Goal: Task Accomplishment & Management: Use online tool/utility

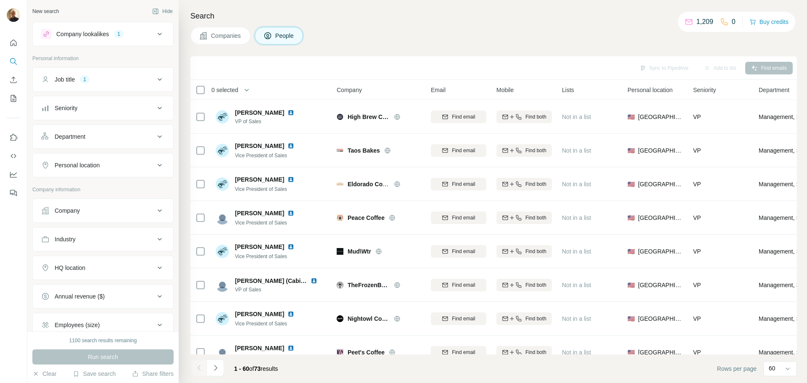
click at [111, 162] on div "Personal location" at bounding box center [98, 165] width 114 height 8
click at [97, 183] on input "text" at bounding box center [103, 186] width 124 height 15
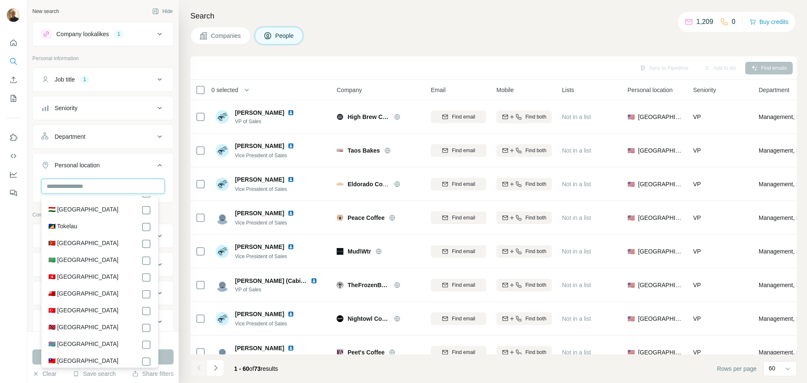
scroll to position [3827, 0]
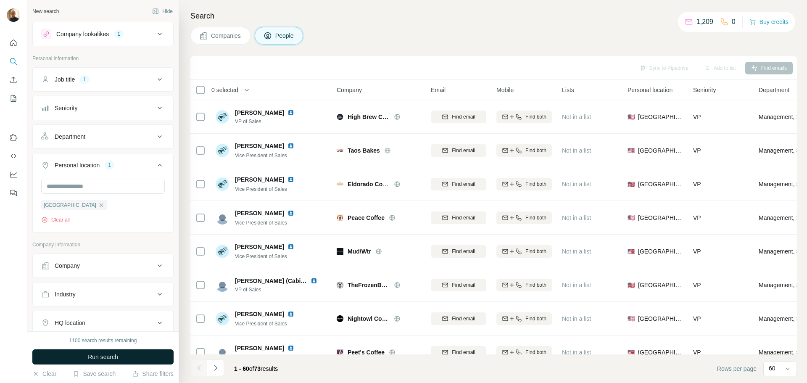
click at [169, 355] on button "Run search" at bounding box center [102, 356] width 141 height 15
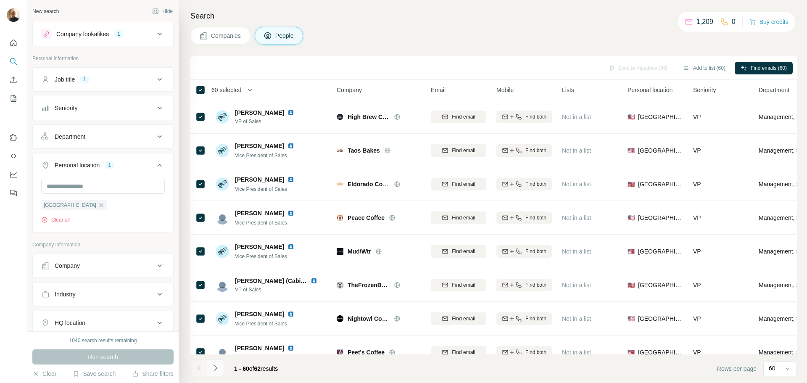
click at [220, 365] on button "Navigate to next page" at bounding box center [215, 368] width 17 height 17
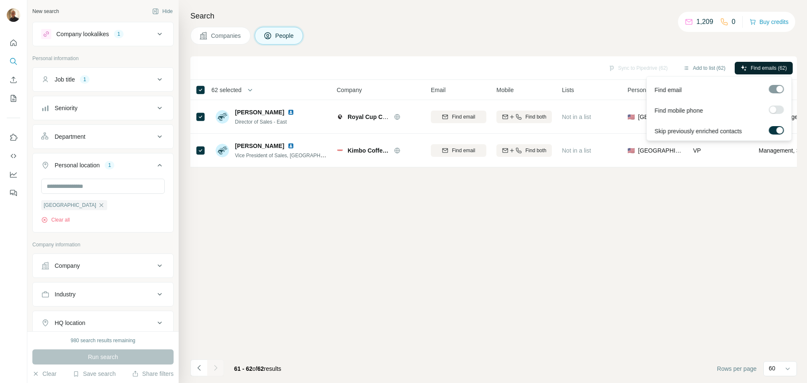
click at [748, 65] on button "Find emails (62)" at bounding box center [764, 68] width 58 height 13
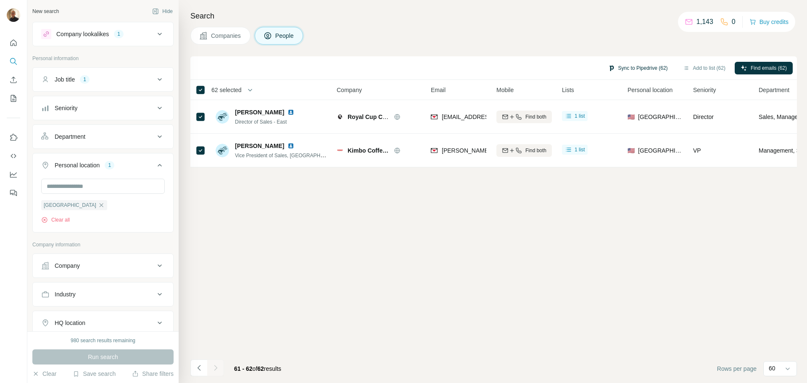
click at [614, 69] on button "Sync to Pipedrive (62)" at bounding box center [638, 68] width 71 height 13
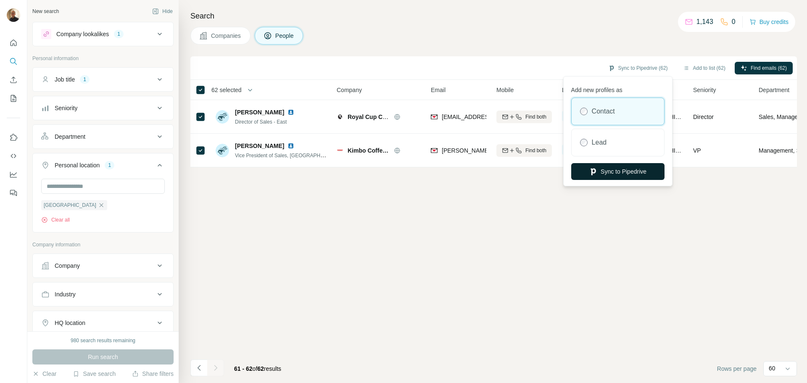
click at [638, 173] on button "Sync to Pipedrive" at bounding box center [618, 171] width 93 height 17
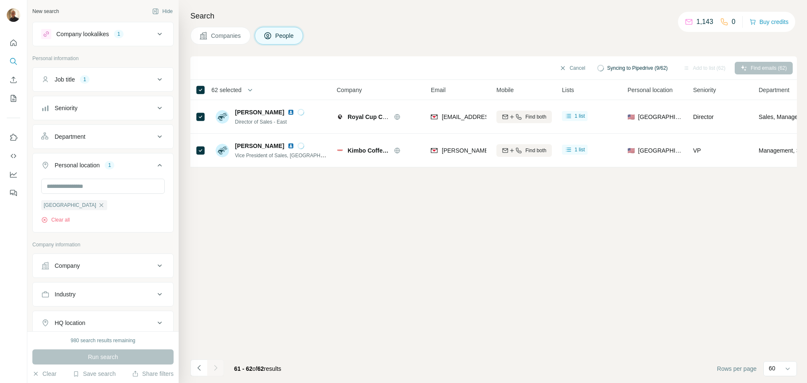
click at [315, 295] on div "Cancel Syncing to Pipedrive (9/62) Add to list (62) Find emails (62) 62 selecte…" at bounding box center [494, 219] width 607 height 327
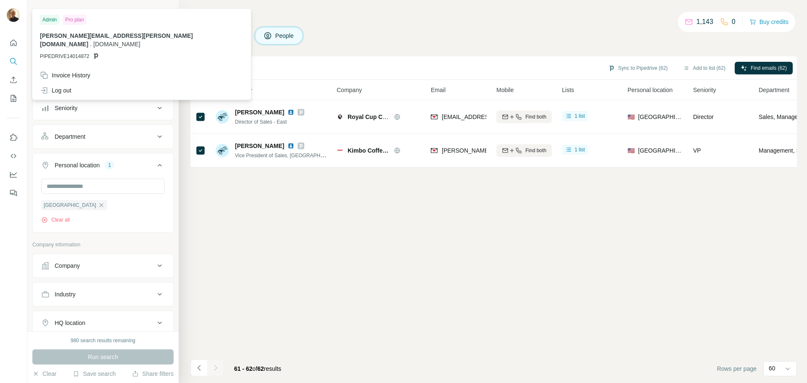
click at [12, 18] on img at bounding box center [13, 14] width 13 height 13
click at [16, 48] on button "Quick start" at bounding box center [13, 42] width 13 height 15
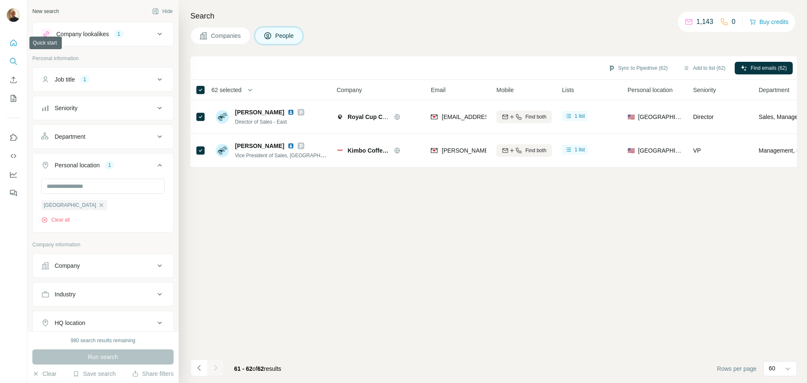
click at [8, 41] on button "Quick start" at bounding box center [13, 42] width 13 height 15
click at [14, 43] on icon "Quick start" at bounding box center [13, 43] width 8 height 8
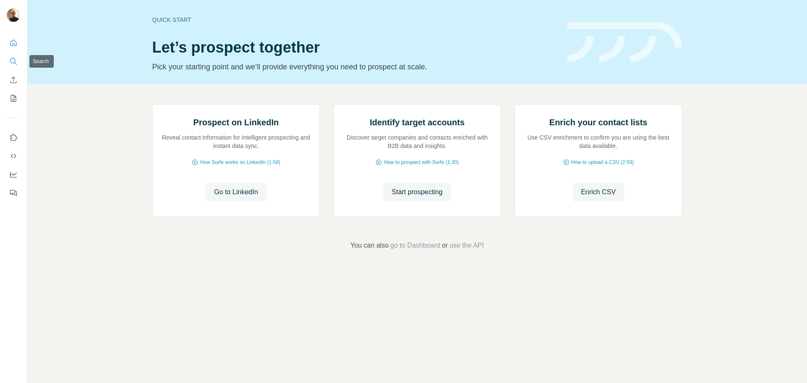
click at [12, 62] on icon "Search" at bounding box center [13, 61] width 8 height 8
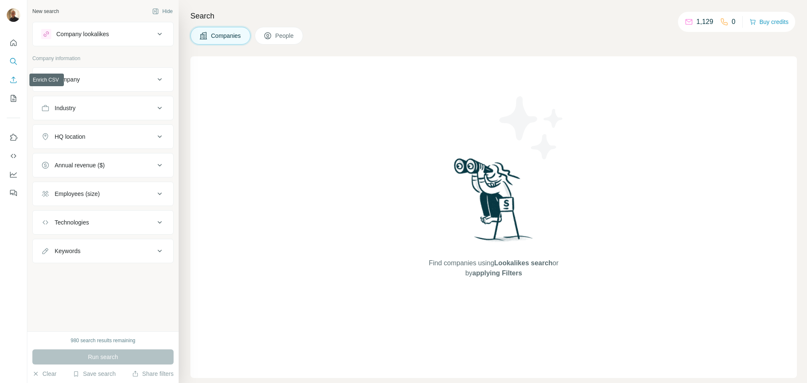
click at [14, 81] on icon "Enrich CSV" at bounding box center [13, 80] width 8 height 8
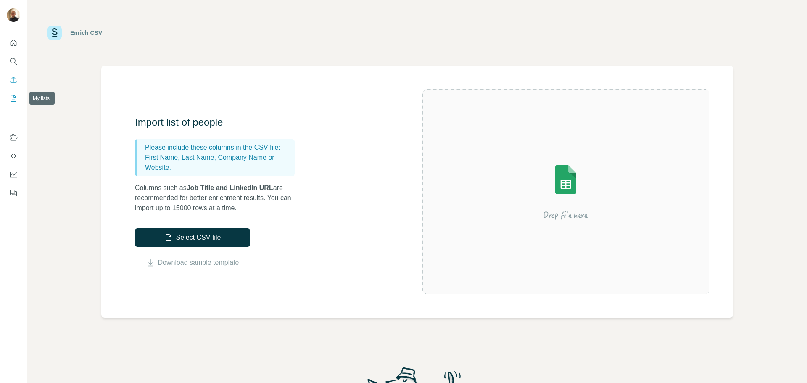
click at [13, 103] on button "My lists" at bounding box center [13, 98] width 13 height 15
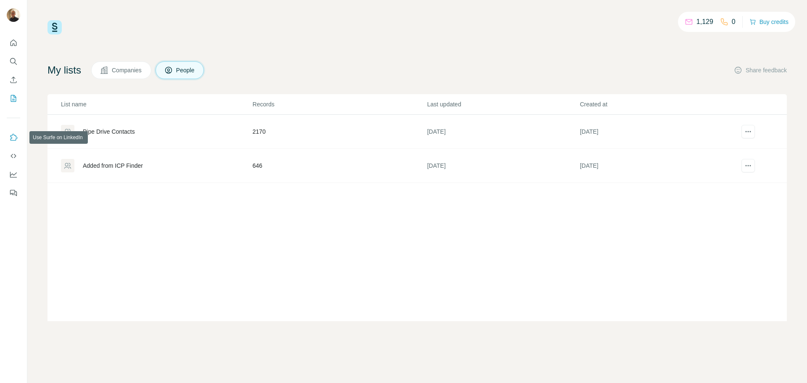
click at [19, 135] on button "Use Surfe on LinkedIn" at bounding box center [13, 137] width 13 height 15
click at [16, 174] on icon "Dashboard" at bounding box center [13, 173] width 7 height 3
click at [13, 172] on icon "Dashboard" at bounding box center [13, 174] width 8 height 8
click at [139, 71] on span "Companies" at bounding box center [127, 70] width 31 height 8
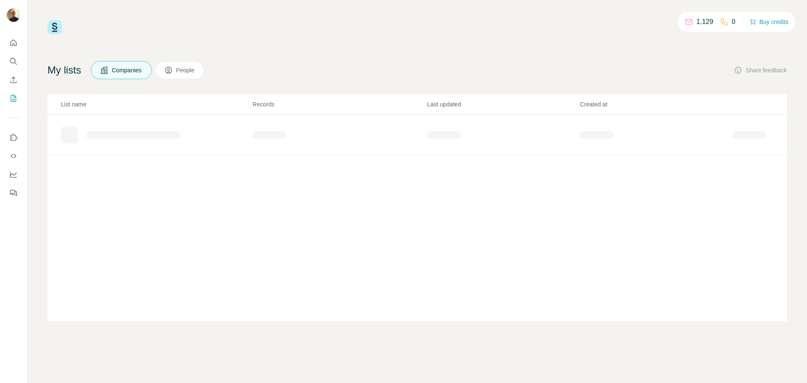
click at [196, 72] on span "People" at bounding box center [185, 70] width 19 height 8
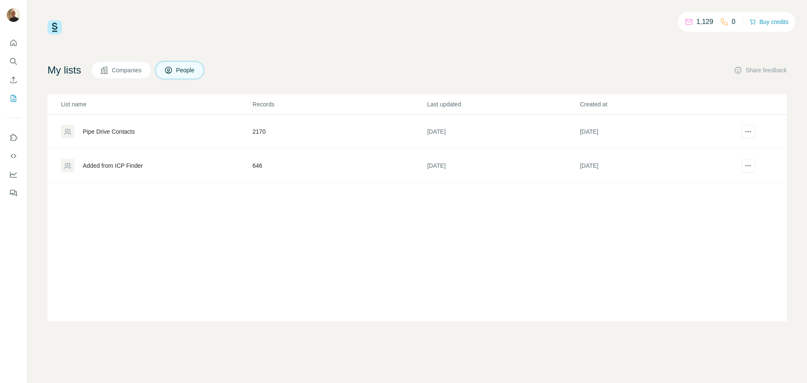
click at [196, 72] on span "People" at bounding box center [185, 70] width 19 height 8
click at [95, 130] on div "Pipe Drive Contacts" at bounding box center [109, 131] width 52 height 8
click at [120, 167] on div "Added from ICP Finder" at bounding box center [113, 165] width 60 height 8
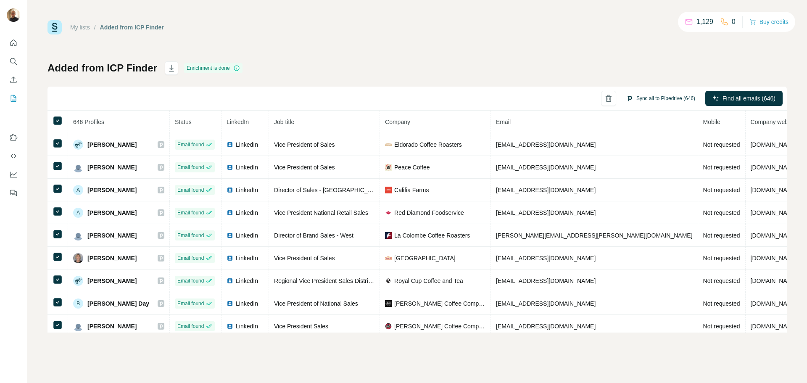
click at [664, 100] on button "Sync all to Pipedrive (646)" at bounding box center [661, 98] width 81 height 13
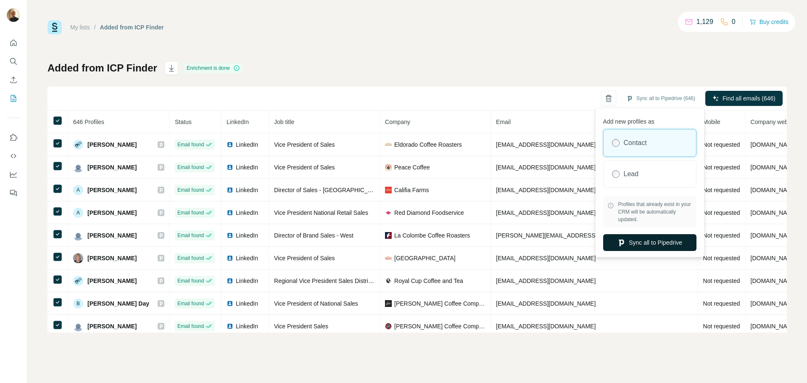
click at [665, 245] on button "Sync all to Pipedrive" at bounding box center [650, 242] width 93 height 17
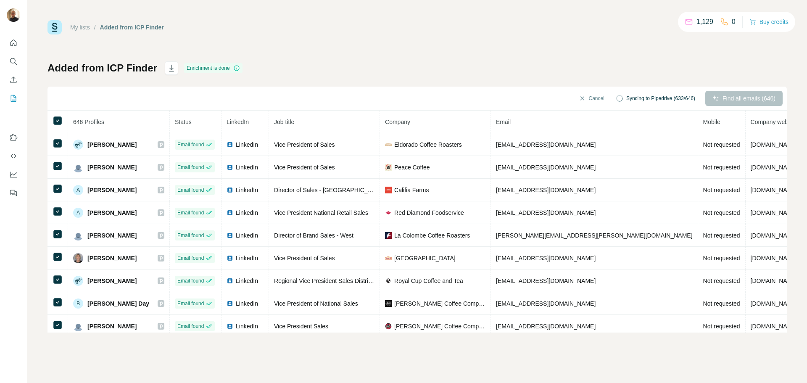
click at [394, 123] on span "Company" at bounding box center [397, 122] width 25 height 7
click at [16, 63] on icon "Search" at bounding box center [13, 61] width 8 height 8
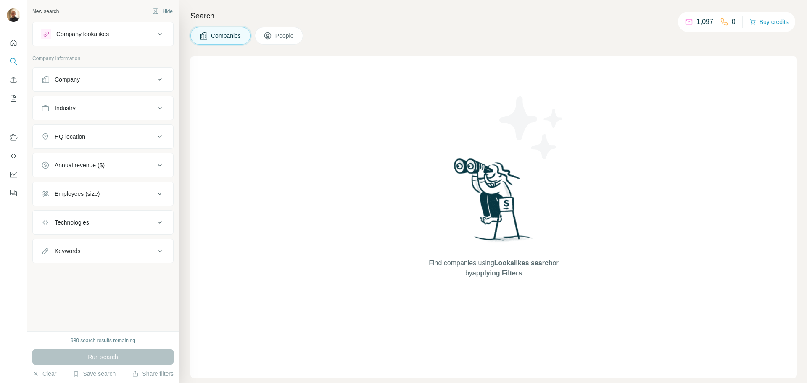
click at [114, 107] on div "Industry" at bounding box center [98, 108] width 114 height 8
click at [109, 130] on input at bounding box center [99, 128] width 104 height 9
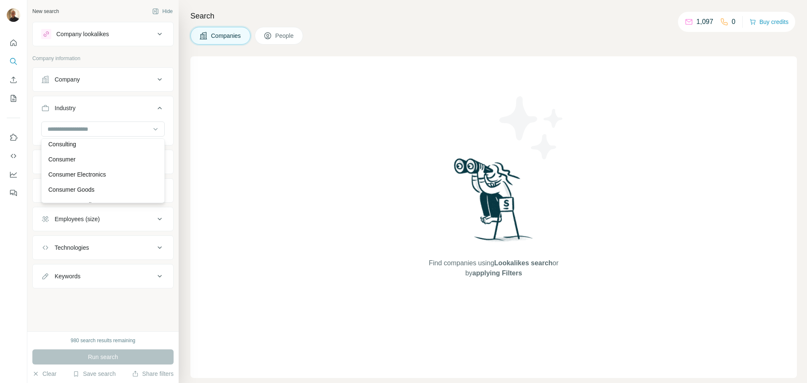
scroll to position [1724, 0]
click at [61, 184] on p "Consumer Goods" at bounding box center [71, 180] width 46 height 8
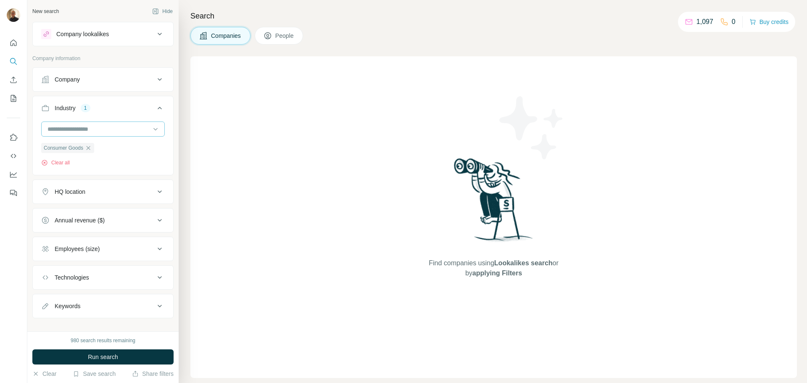
click at [134, 130] on input at bounding box center [99, 128] width 104 height 9
click at [129, 151] on p "Fast-Moving Consumer Goods" at bounding box center [88, 147] width 80 height 8
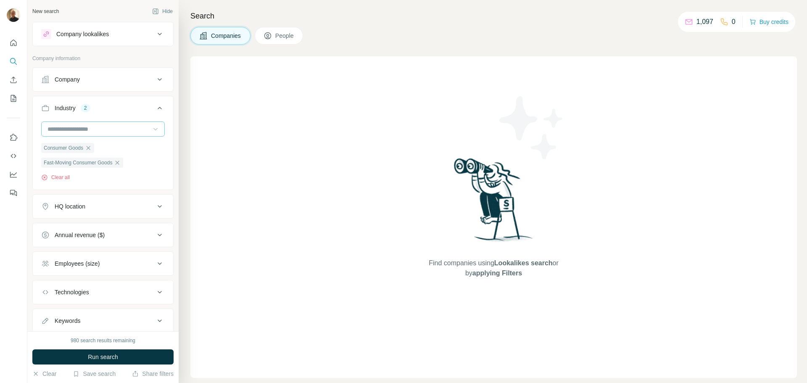
click at [153, 130] on icon at bounding box center [155, 129] width 8 height 8
click at [159, 200] on button "HQ location" at bounding box center [103, 206] width 140 height 20
click at [151, 130] on icon at bounding box center [155, 129] width 8 height 8
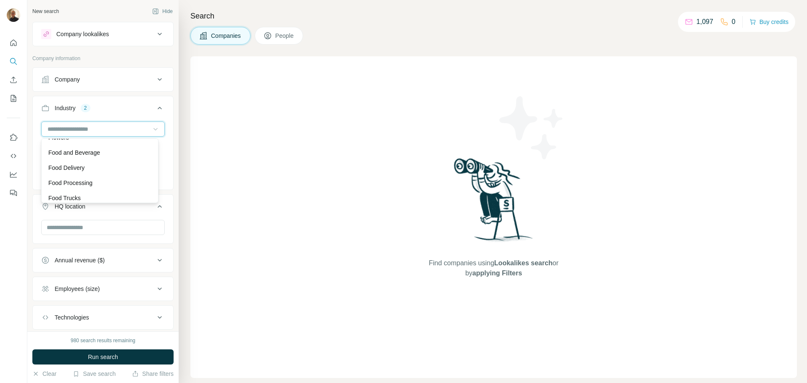
scroll to position [3568, 0]
click at [125, 143] on div "Food and Beverage" at bounding box center [99, 138] width 103 height 8
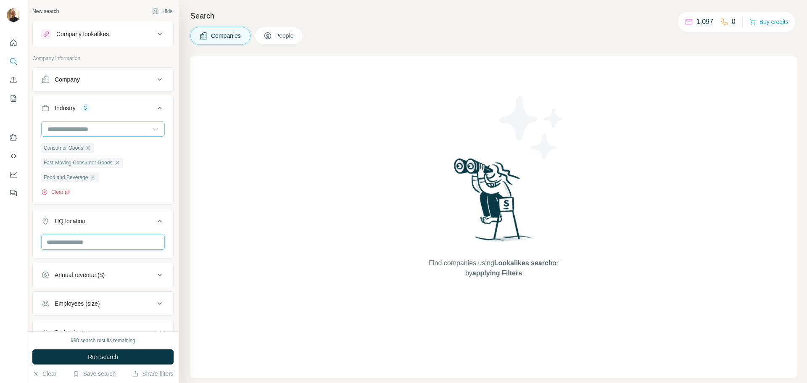
click at [82, 241] on input "text" at bounding box center [103, 242] width 124 height 15
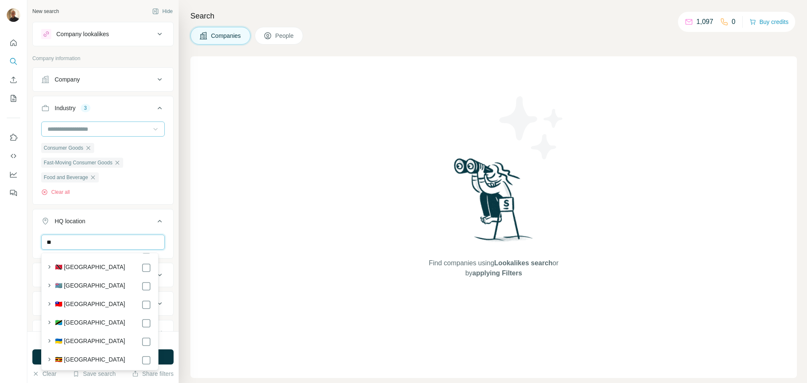
scroll to position [4241, 0]
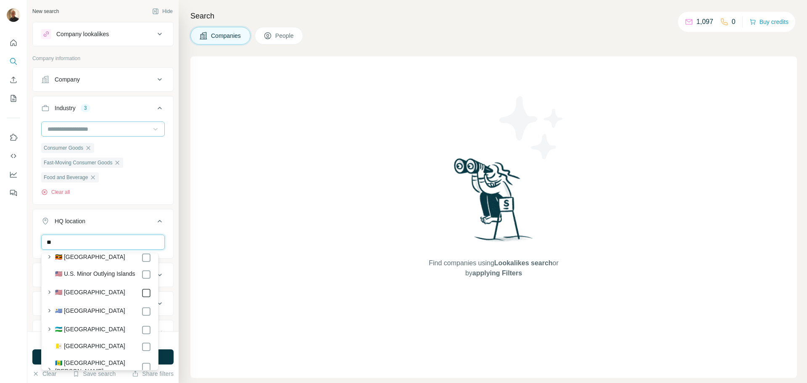
type input "**"
click at [263, 222] on div "Find companies using Lookalikes search or by applying Filters" at bounding box center [494, 217] width 607 height 322
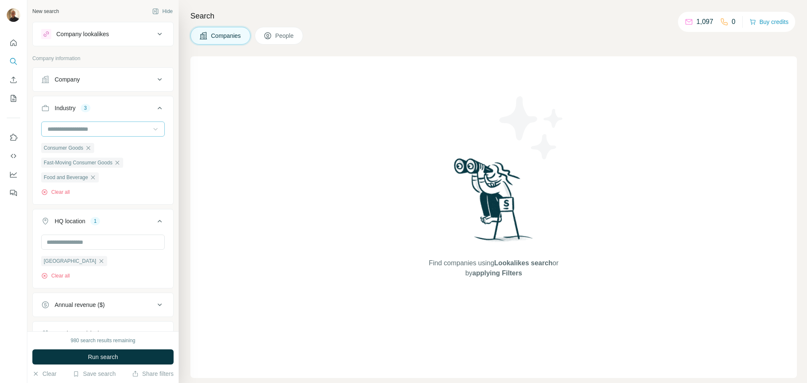
click at [155, 305] on icon at bounding box center [160, 305] width 10 height 10
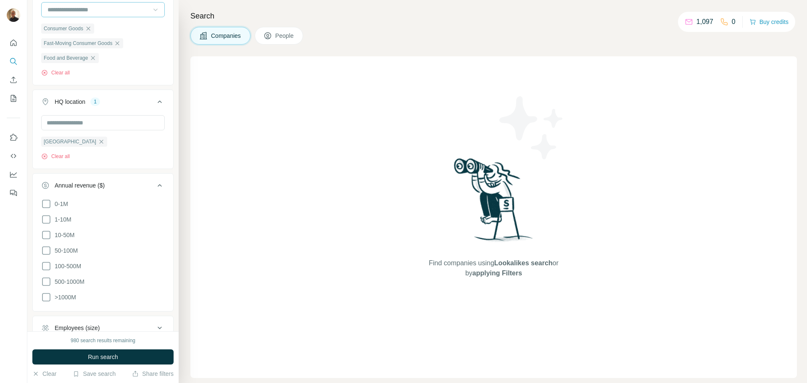
scroll to position [123, 0]
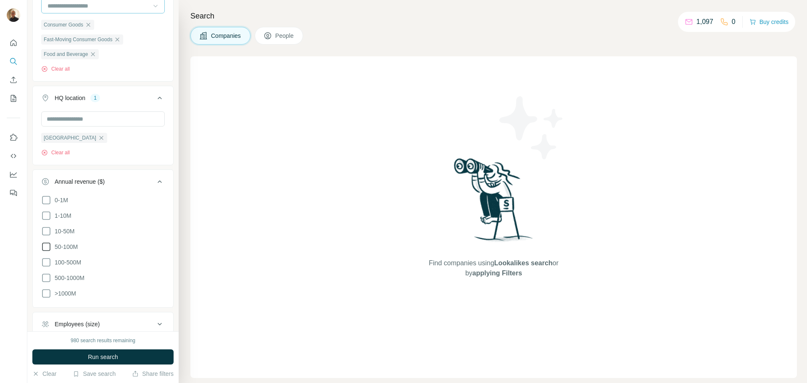
click at [47, 247] on icon at bounding box center [46, 247] width 10 height 10
click at [48, 232] on icon at bounding box center [46, 231] width 10 height 10
click at [44, 261] on icon at bounding box center [46, 262] width 10 height 10
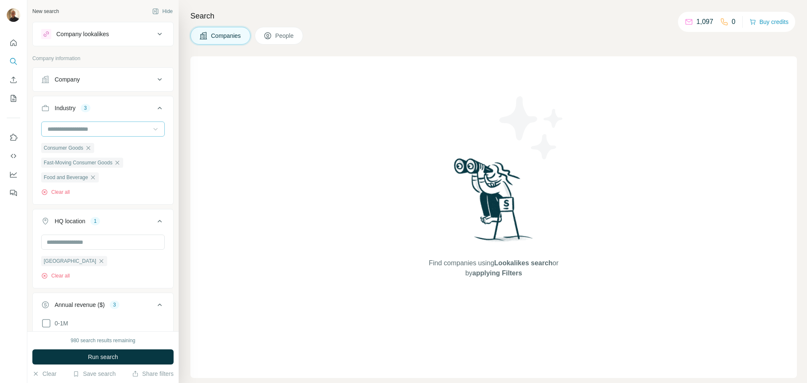
click at [158, 34] on icon at bounding box center [160, 34] width 4 height 3
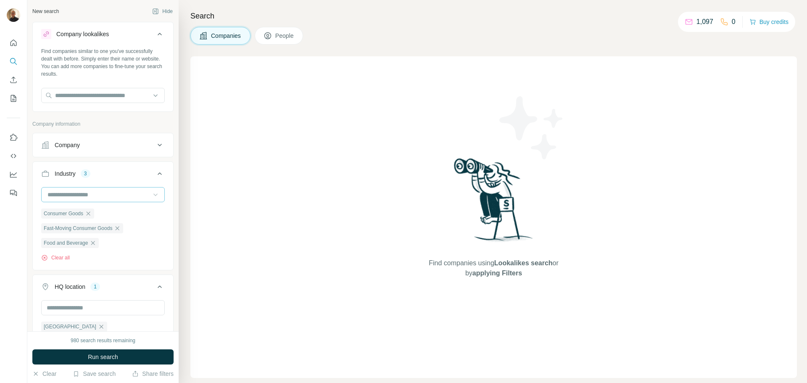
click at [158, 34] on icon at bounding box center [160, 34] width 4 height 3
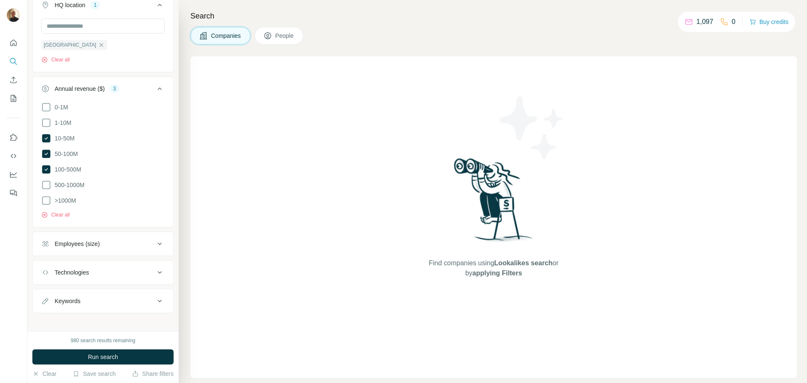
scroll to position [220, 0]
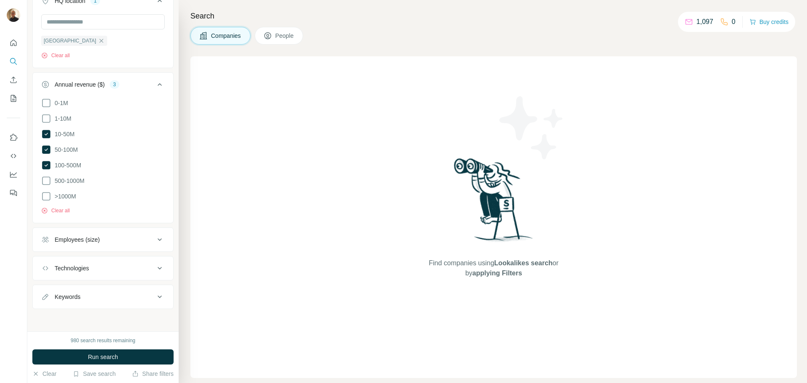
click at [93, 297] on div "Keywords" at bounding box center [98, 297] width 114 height 8
click at [78, 315] on input "text" at bounding box center [94, 317] width 107 height 15
type input "**********"
click at [154, 318] on icon "button" at bounding box center [158, 318] width 8 height 8
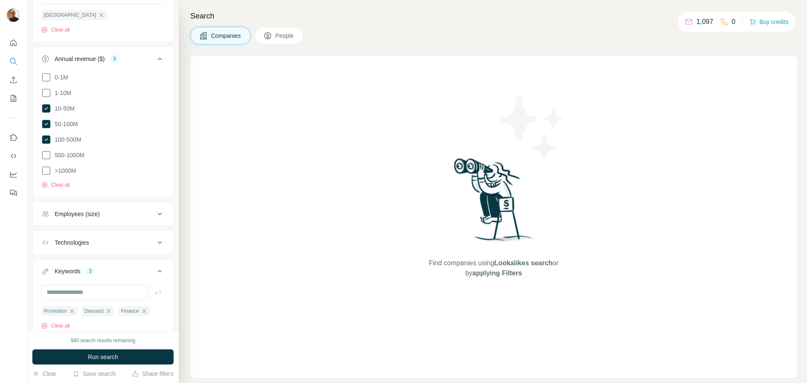
scroll to position [276, 0]
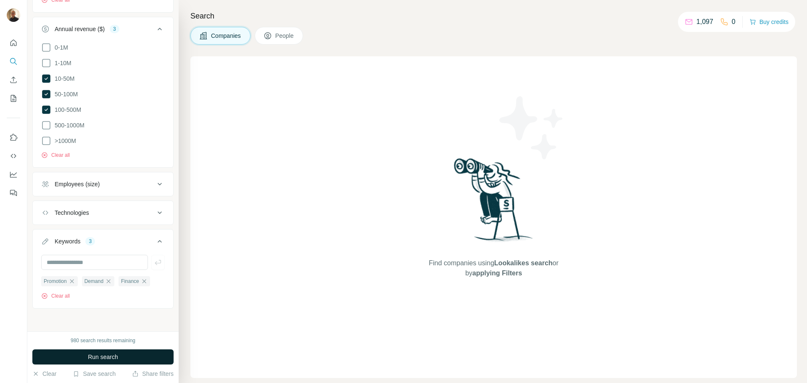
click at [85, 357] on button "Run search" at bounding box center [102, 356] width 141 height 15
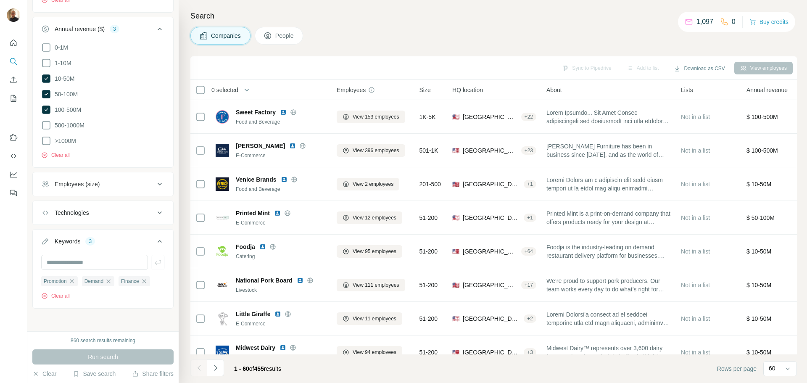
click at [301, 38] on button "People" at bounding box center [279, 36] width 49 height 18
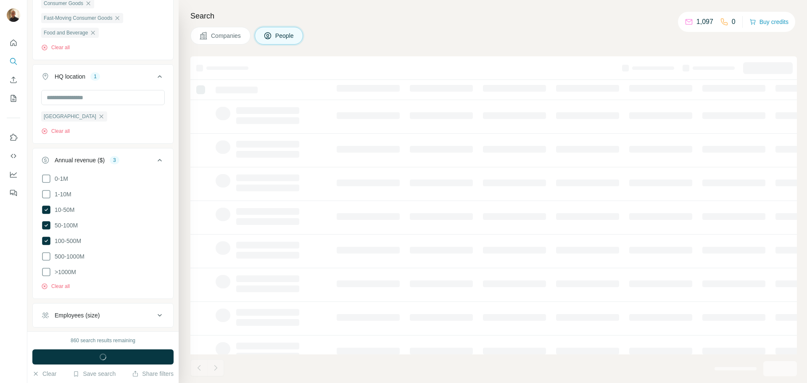
scroll to position [407, 0]
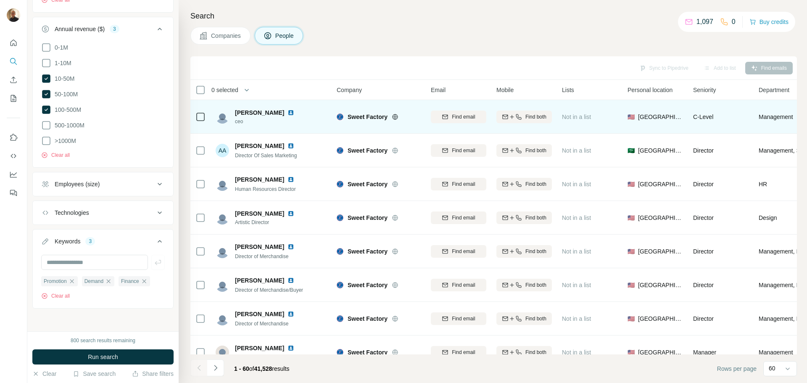
click at [205, 119] on icon at bounding box center [201, 117] width 10 height 10
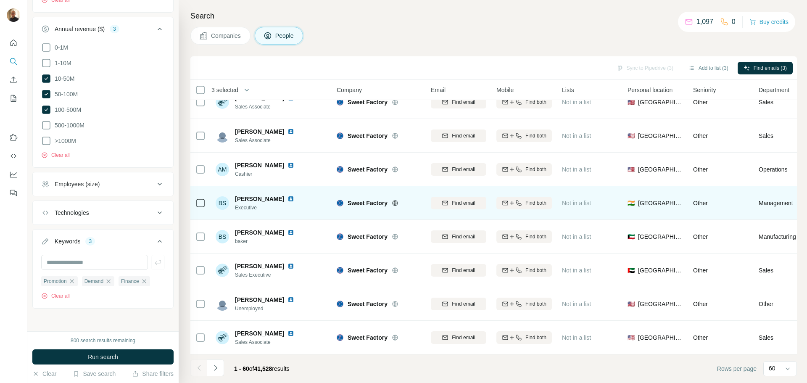
scroll to position [1769, 0]
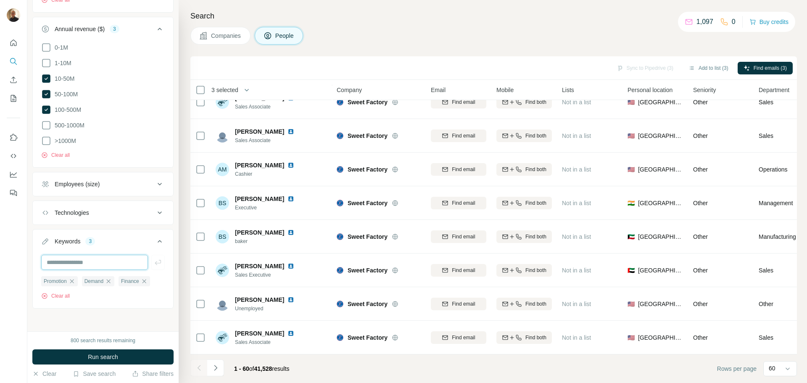
click at [107, 263] on input "text" at bounding box center [94, 262] width 107 height 15
click at [74, 281] on icon "button" at bounding box center [72, 281] width 7 height 7
click at [69, 281] on icon "button" at bounding box center [67, 281] width 7 height 7
click at [69, 282] on icon "button" at bounding box center [67, 281] width 7 height 7
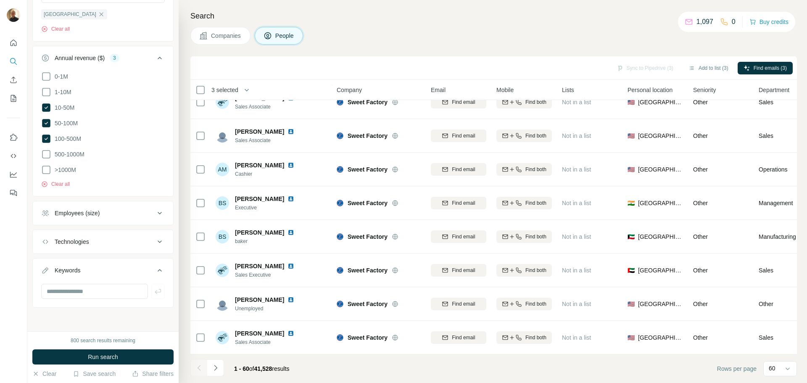
scroll to position [377, 0]
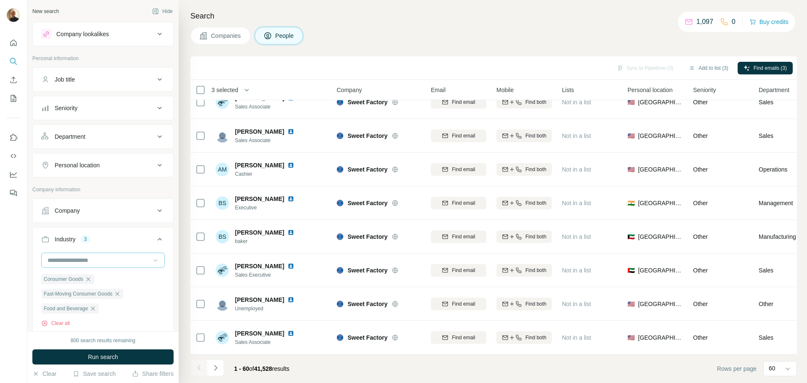
click at [99, 79] on div "Job title" at bounding box center [98, 79] width 114 height 8
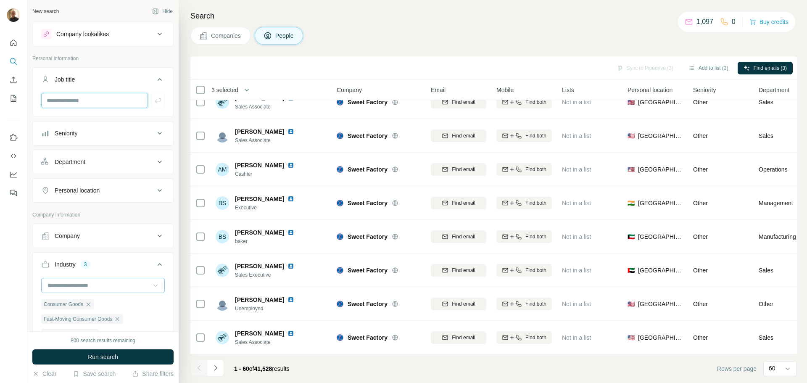
click at [95, 101] on input "text" at bounding box center [94, 100] width 107 height 15
type input "**********"
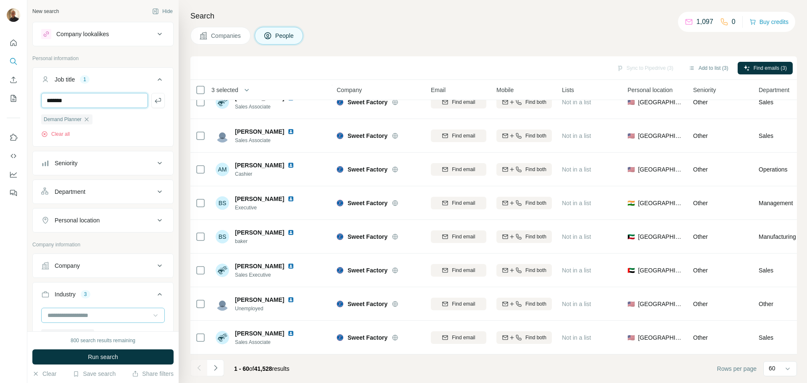
type input "*******"
click at [128, 101] on input "text" at bounding box center [94, 100] width 107 height 15
type input "*****"
click at [117, 98] on input "text" at bounding box center [94, 100] width 107 height 15
type input "**********"
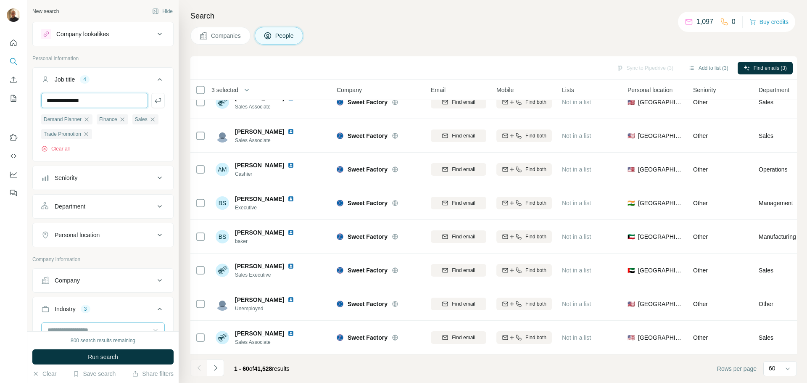
type input "**********"
click at [90, 133] on icon "button" at bounding box center [86, 134] width 7 height 7
click at [64, 100] on input "text" at bounding box center [94, 100] width 107 height 15
type input "*********"
click at [124, 355] on button "Run search" at bounding box center [102, 356] width 141 height 15
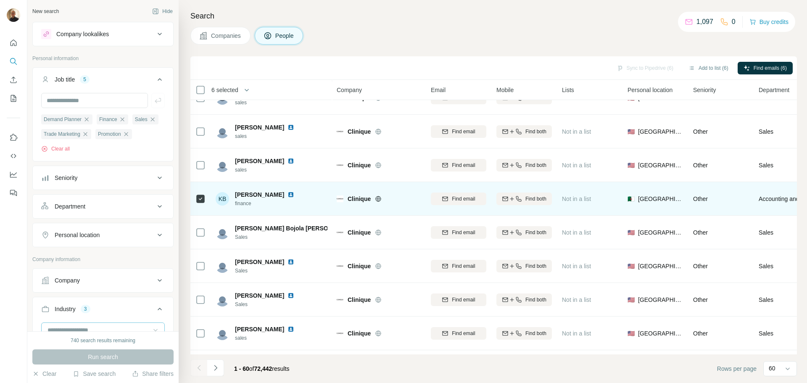
scroll to position [673, 0]
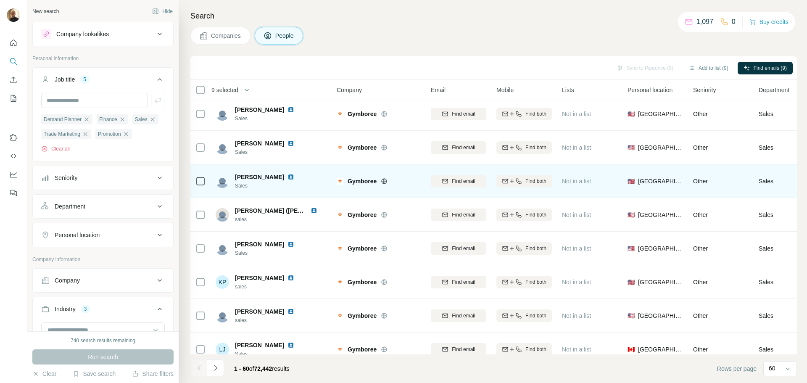
scroll to position [1769, 0]
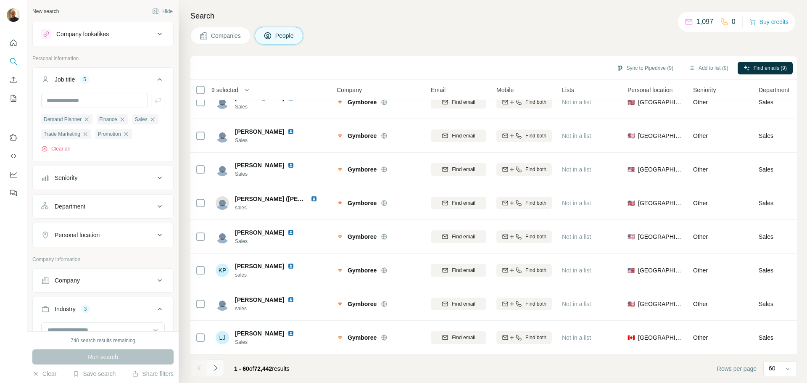
click at [214, 369] on icon "Navigate to next page" at bounding box center [216, 368] width 8 height 8
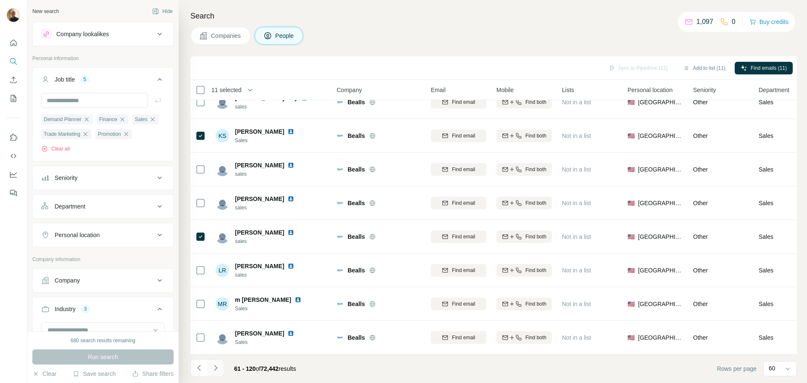
click at [217, 368] on icon "Navigate to next page" at bounding box center [215, 367] width 3 height 5
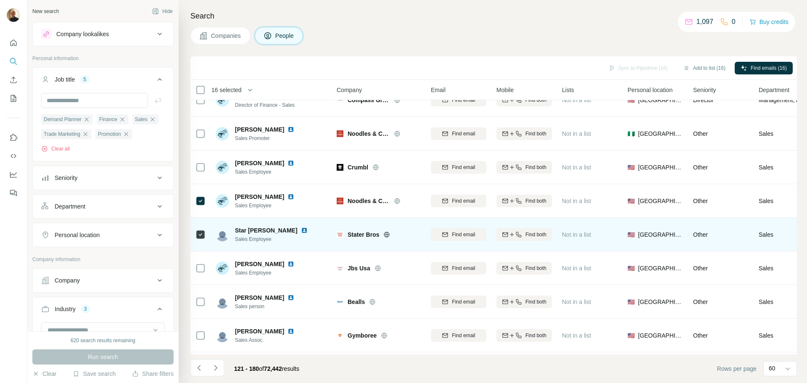
scroll to position [1348, 0]
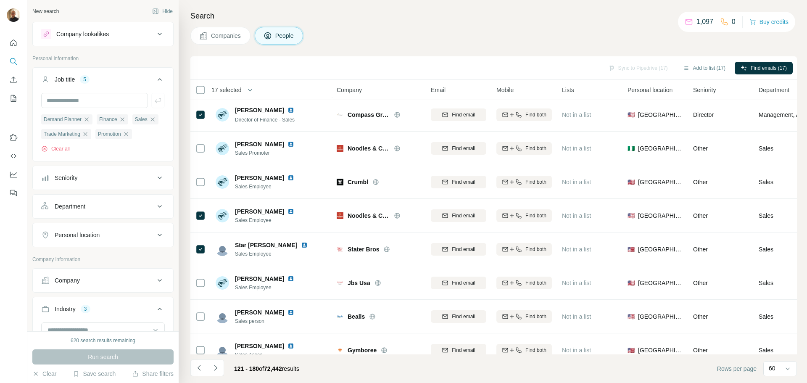
click at [159, 188] on button "Seniority" at bounding box center [103, 178] width 140 height 20
click at [43, 281] on icon at bounding box center [46, 275] width 10 height 10
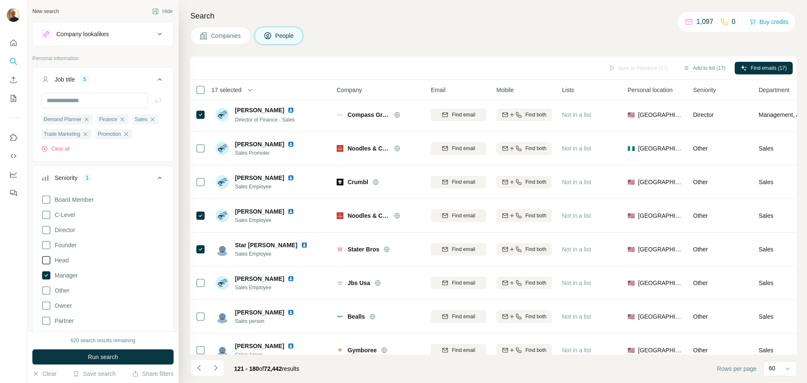
click at [49, 265] on icon at bounding box center [46, 260] width 10 height 10
click at [47, 235] on icon at bounding box center [46, 230] width 10 height 10
click at [134, 353] on button "Run search" at bounding box center [102, 356] width 141 height 15
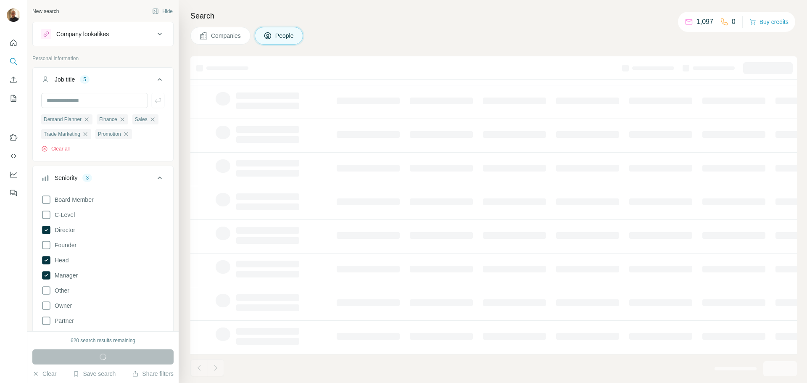
scroll to position [86, 0]
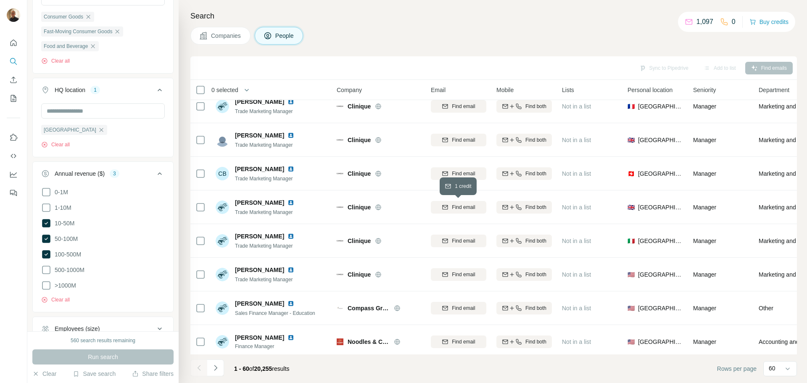
scroll to position [254, 0]
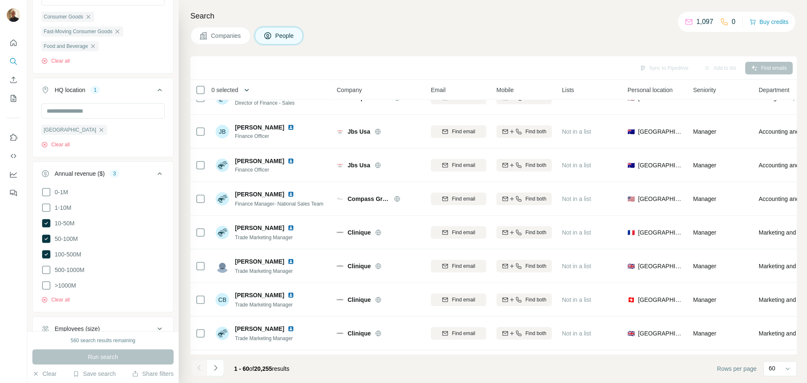
click at [248, 89] on icon "button" at bounding box center [247, 90] width 4 height 3
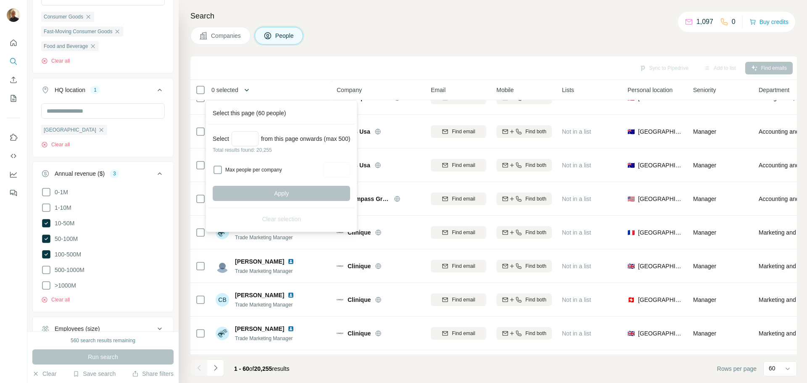
click at [248, 89] on icon "button" at bounding box center [247, 90] width 4 height 3
click at [346, 93] on span "Company" at bounding box center [349, 90] width 25 height 8
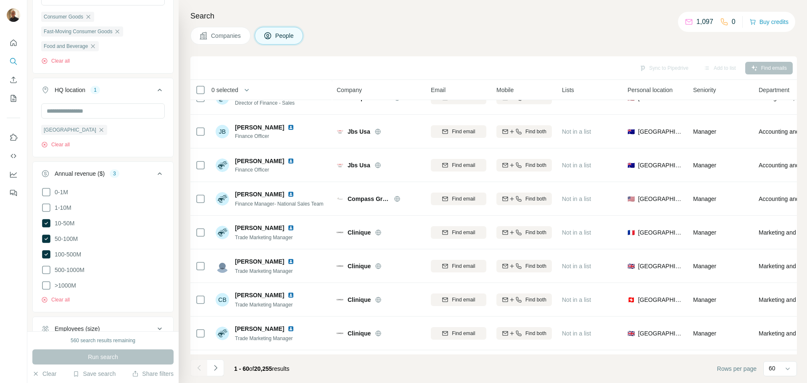
click at [349, 88] on span "Company" at bounding box center [349, 90] width 25 height 8
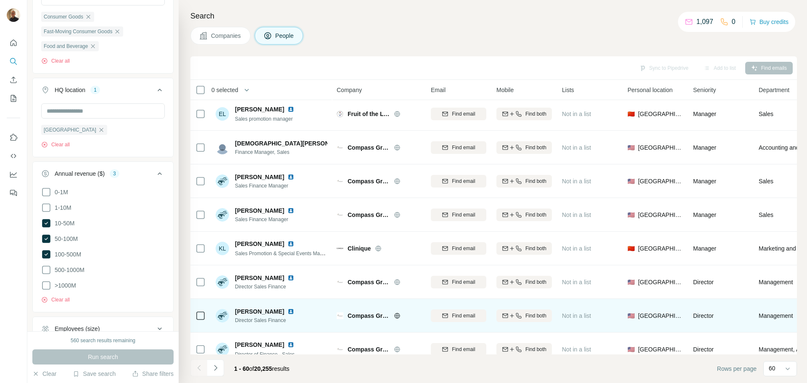
scroll to position [0, 0]
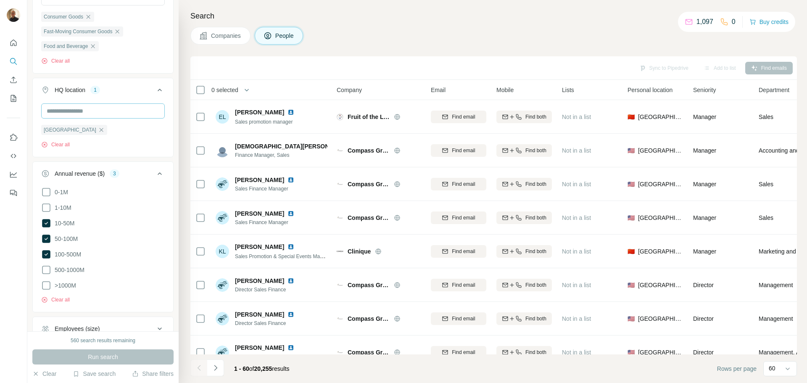
drag, startPoint x: 80, startPoint y: 146, endPoint x: 107, endPoint y: 131, distance: 30.9
click at [100, 132] on icon "button" at bounding box center [102, 130] width 4 height 4
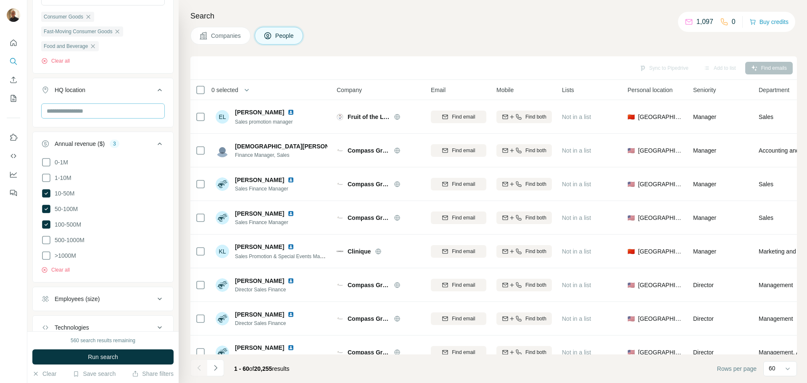
scroll to position [463, 0]
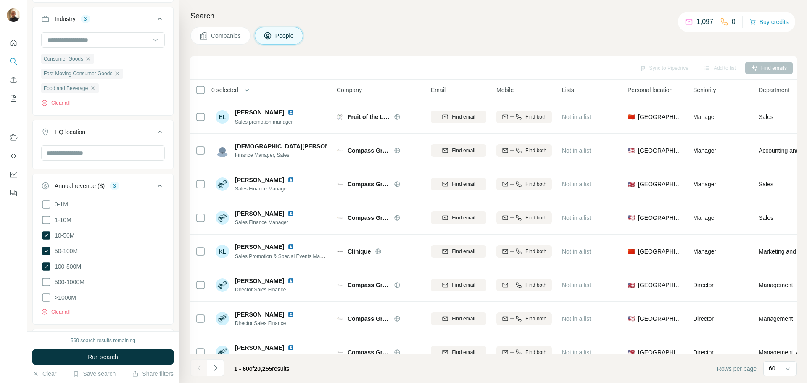
scroll to position [252, 0]
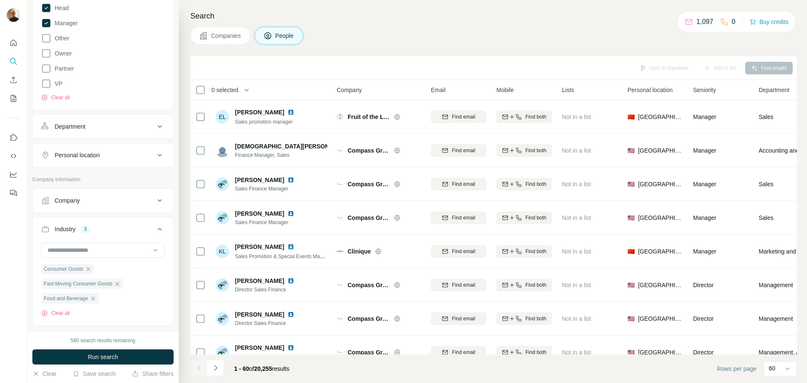
click at [146, 159] on div "Personal location" at bounding box center [98, 155] width 114 height 8
click at [113, 184] on input "text" at bounding box center [103, 176] width 124 height 15
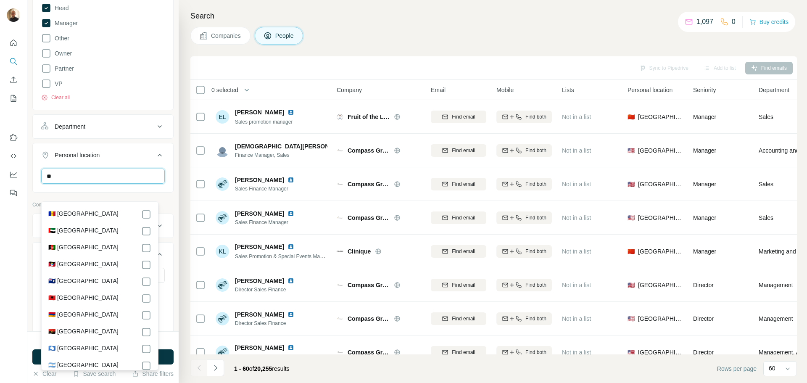
type input "*"
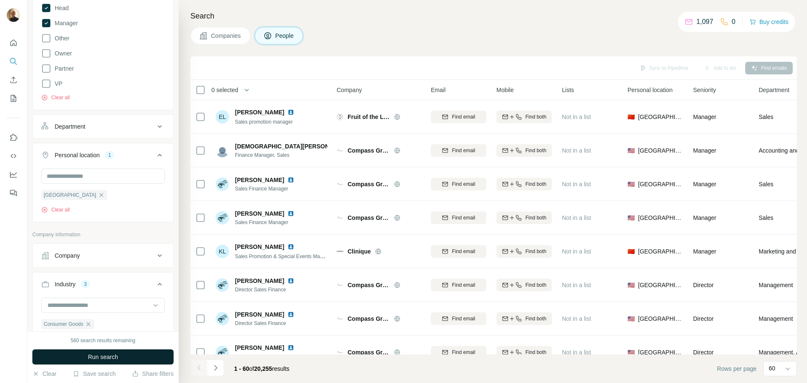
click at [171, 356] on button "Run search" at bounding box center [102, 356] width 141 height 15
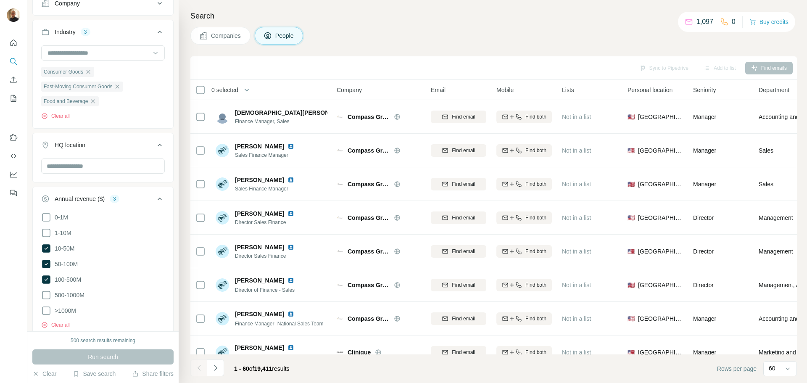
scroll to position [547, 0]
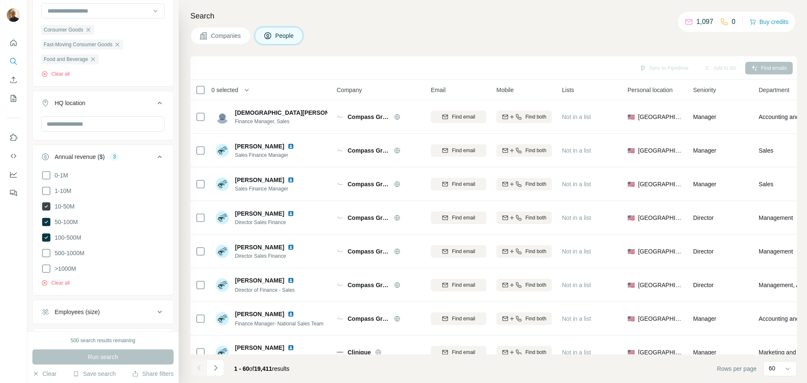
click at [45, 211] on icon at bounding box center [46, 206] width 8 height 8
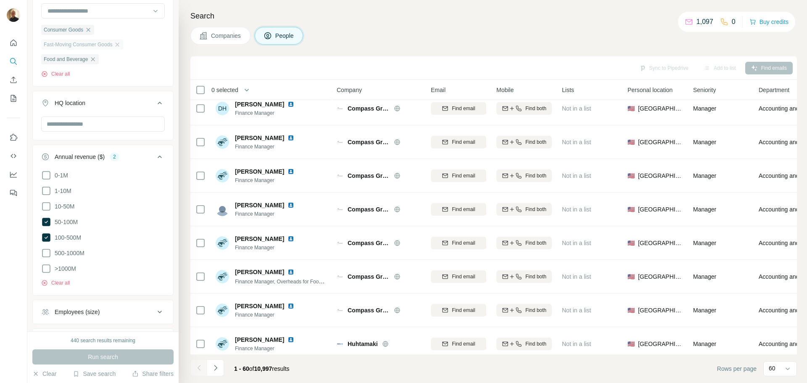
scroll to position [421, 0]
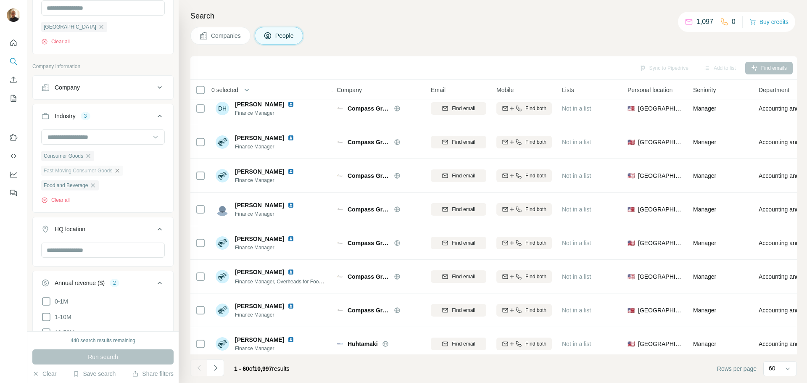
click at [121, 174] on icon "button" at bounding box center [117, 170] width 7 height 7
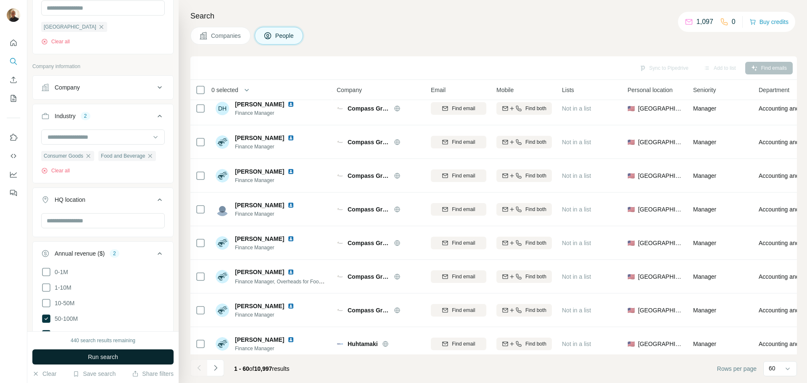
click at [138, 352] on button "Run search" at bounding box center [102, 356] width 141 height 15
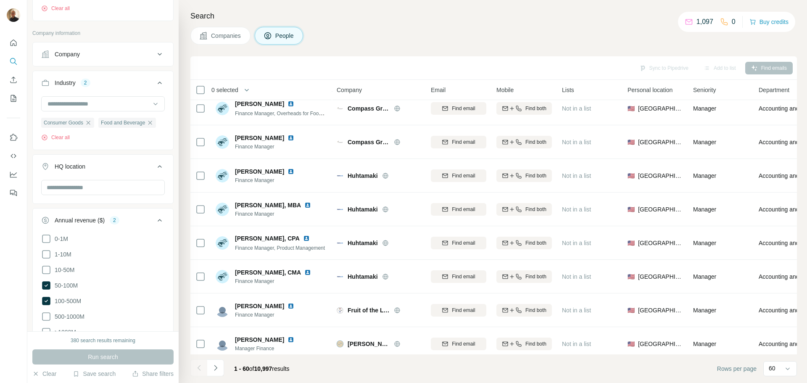
scroll to position [505, 0]
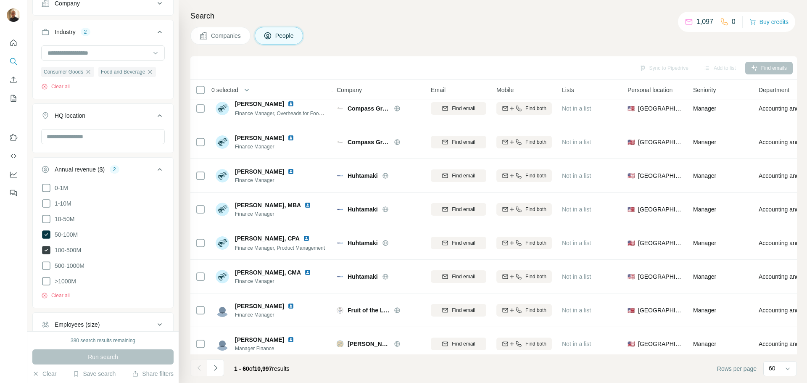
click at [48, 254] on icon at bounding box center [46, 250] width 8 height 8
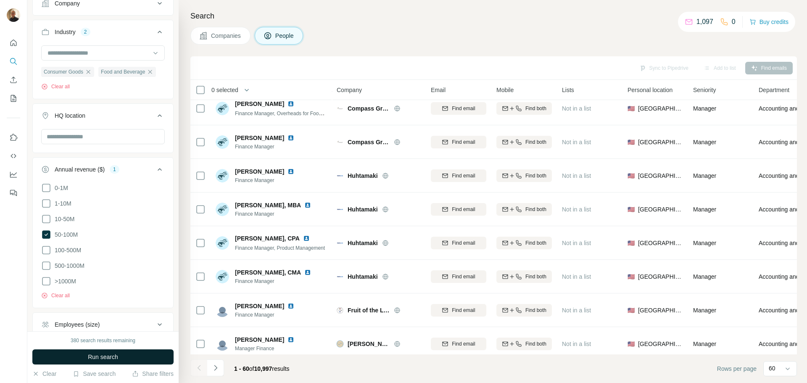
click at [124, 357] on button "Run search" at bounding box center [102, 356] width 141 height 15
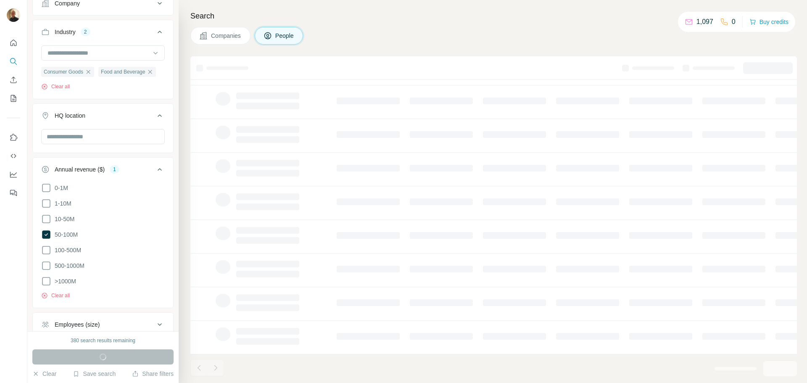
scroll to position [86, 0]
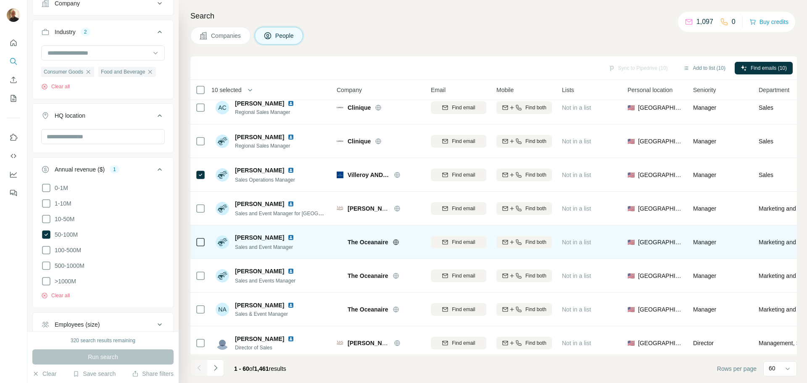
scroll to position [925, 0]
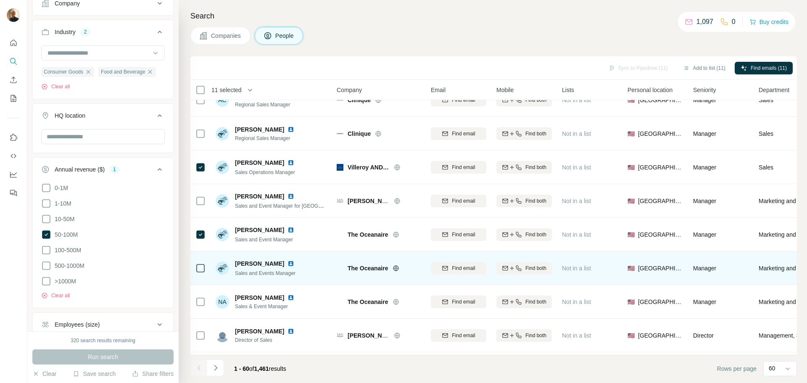
click at [194, 270] on td at bounding box center [201, 269] width 20 height 34
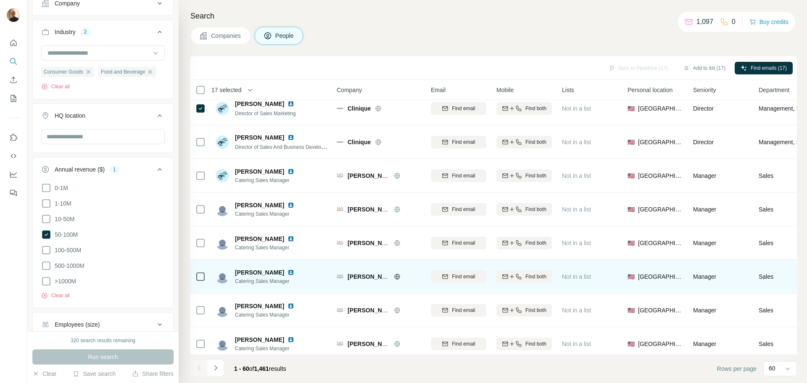
scroll to position [1598, 0]
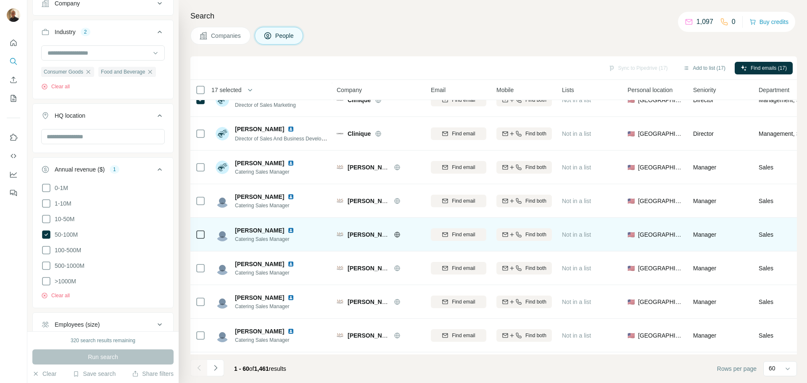
click at [205, 233] on icon at bounding box center [201, 235] width 10 height 10
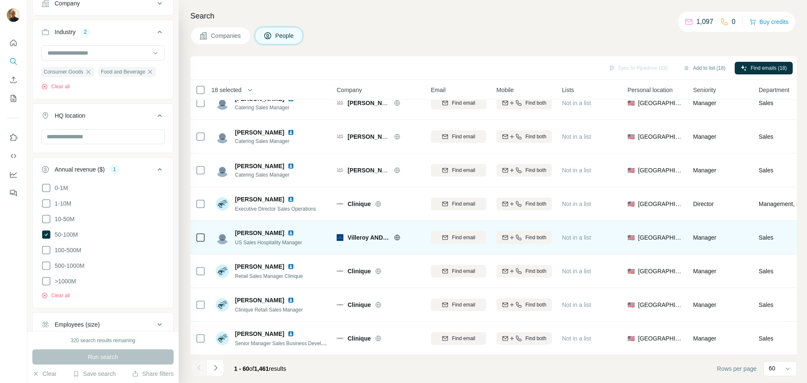
scroll to position [1769, 0]
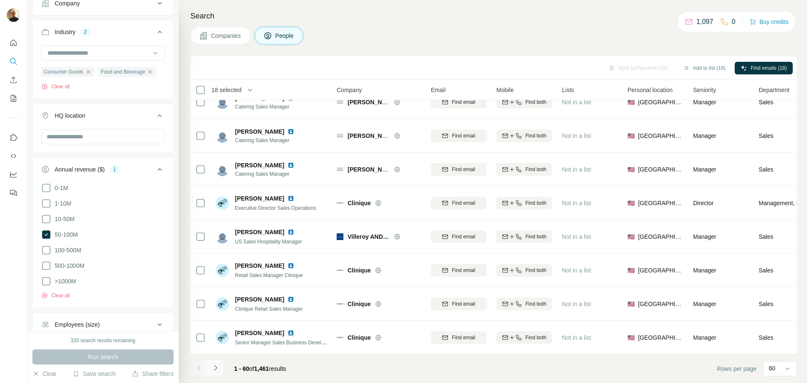
click at [218, 369] on icon "Navigate to next page" at bounding box center [216, 368] width 8 height 8
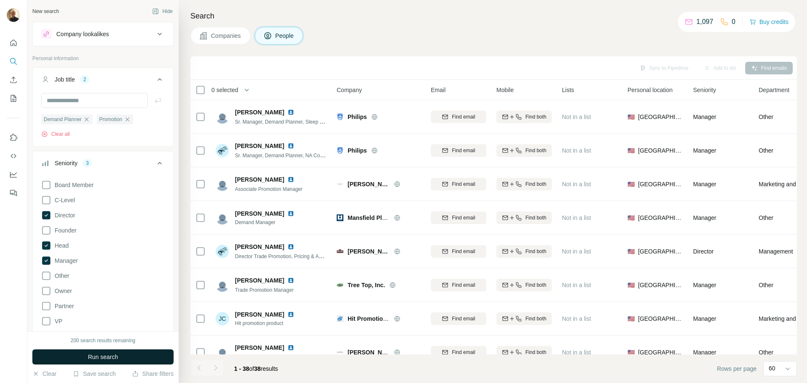
scroll to position [3827, 0]
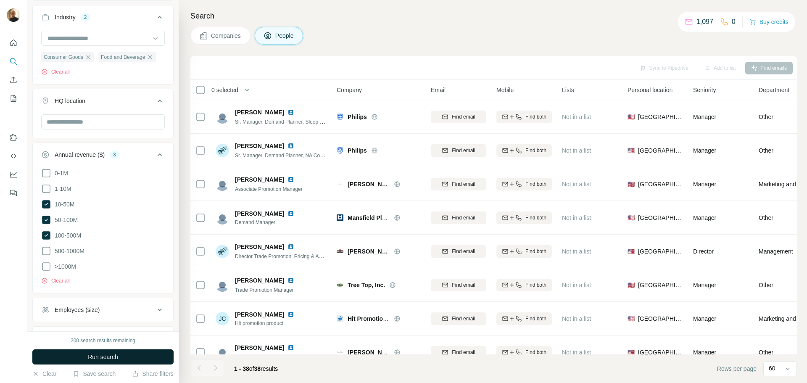
click at [113, 352] on button "Run search" at bounding box center [102, 356] width 141 height 15
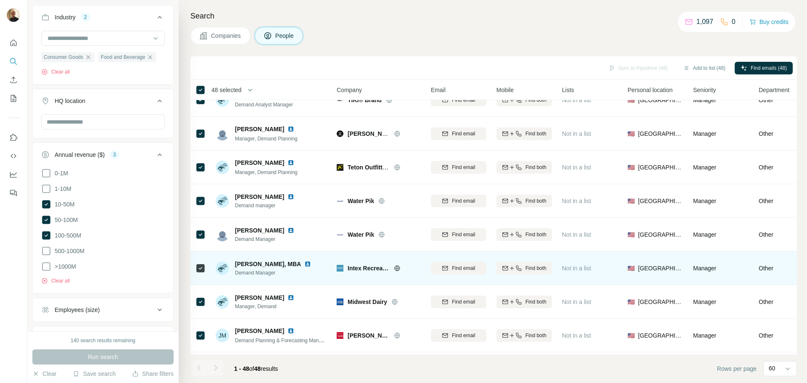
scroll to position [1365, 0]
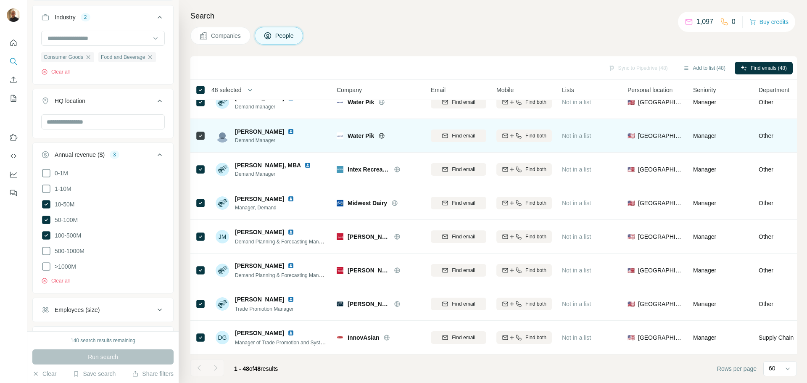
click at [770, 68] on span "Find emails (48)" at bounding box center [769, 68] width 36 height 8
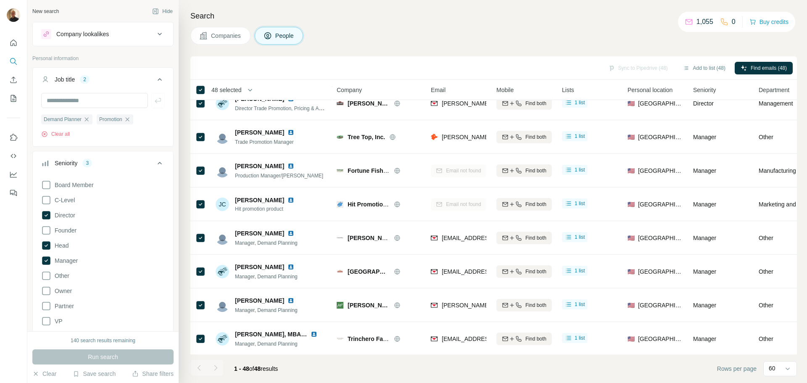
scroll to position [145, 0]
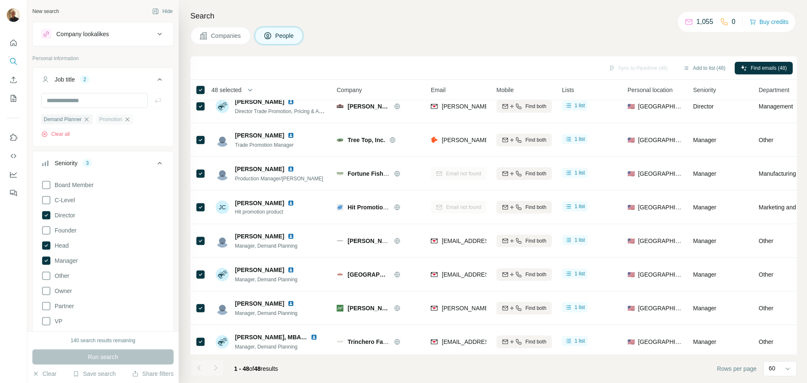
click at [129, 119] on icon "button" at bounding box center [127, 119] width 4 height 4
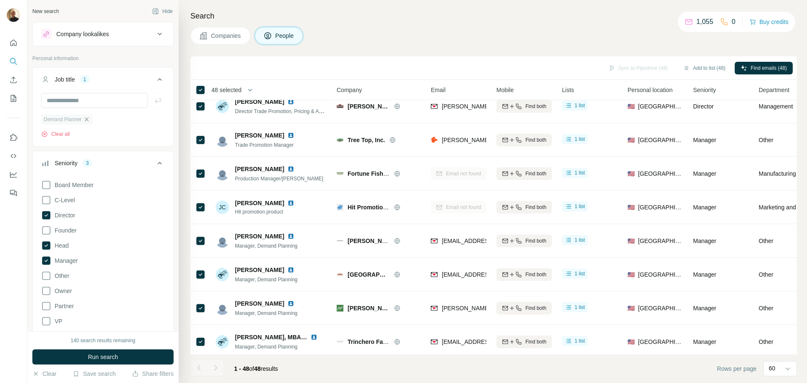
click at [87, 120] on icon "button" at bounding box center [86, 119] width 7 height 7
click at [85, 104] on input "text" at bounding box center [94, 100] width 107 height 15
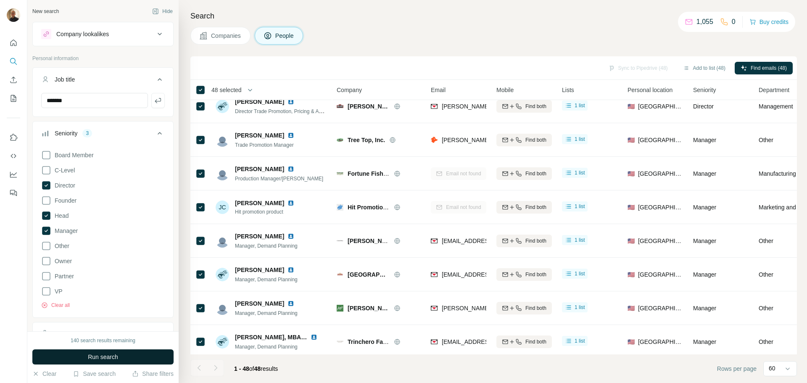
click at [93, 358] on span "Run search" at bounding box center [103, 357] width 30 height 8
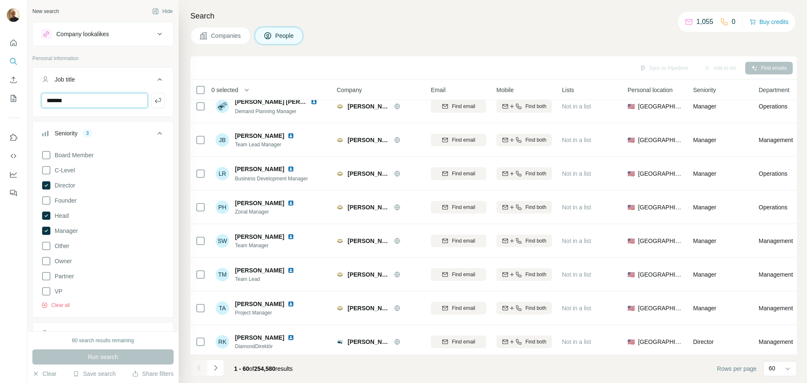
click at [97, 99] on input "*******" at bounding box center [94, 100] width 107 height 15
drag, startPoint x: 96, startPoint y: 98, endPoint x: 35, endPoint y: 105, distance: 61.4
click at [35, 105] on div "*******" at bounding box center [103, 104] width 140 height 22
type input "**********"
click at [127, 70] on button "Job title" at bounding box center [103, 81] width 140 height 24
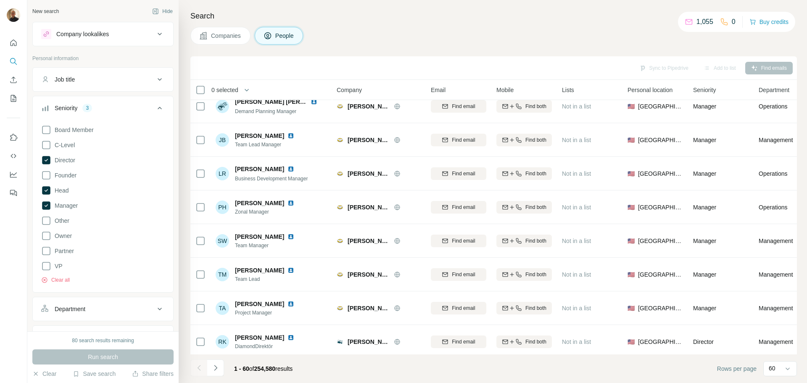
click at [143, 82] on div "Job title" at bounding box center [98, 79] width 114 height 8
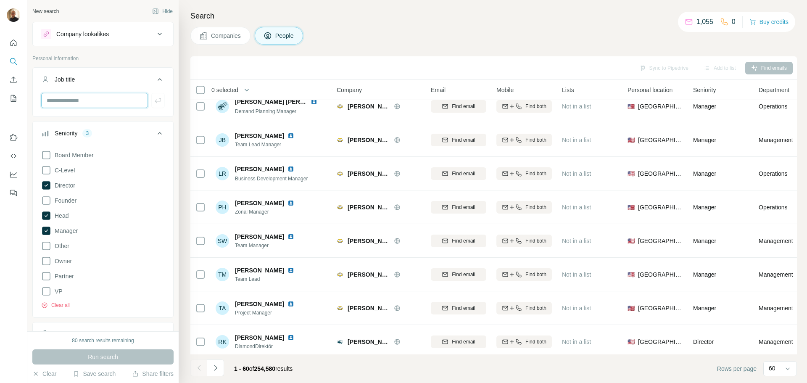
click at [96, 103] on input "text" at bounding box center [94, 100] width 107 height 15
type input "**********"
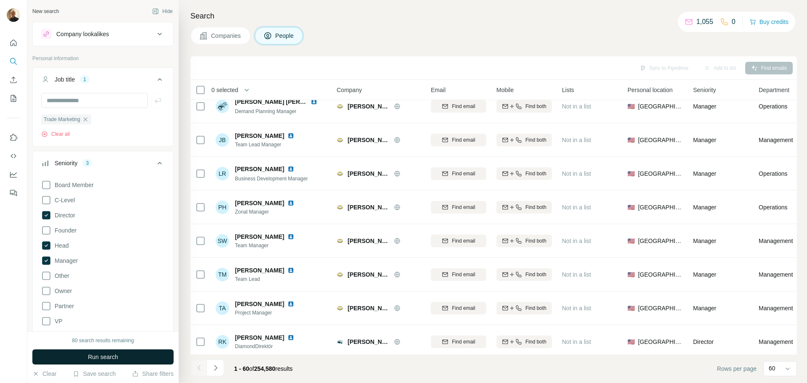
click at [133, 352] on button "Run search" at bounding box center [102, 356] width 141 height 15
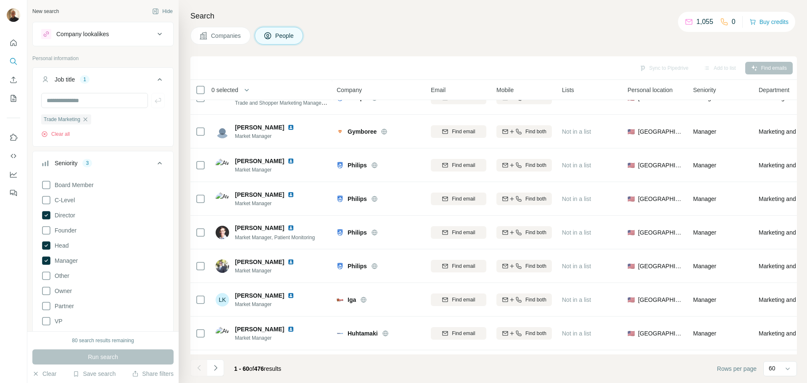
scroll to position [145, 0]
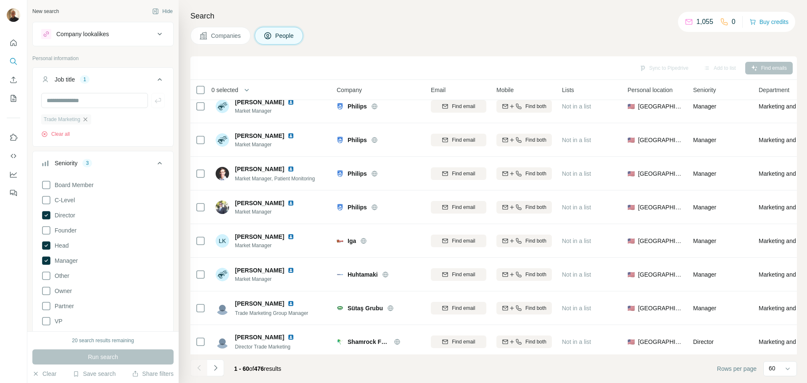
click at [87, 120] on icon "button" at bounding box center [86, 119] width 4 height 4
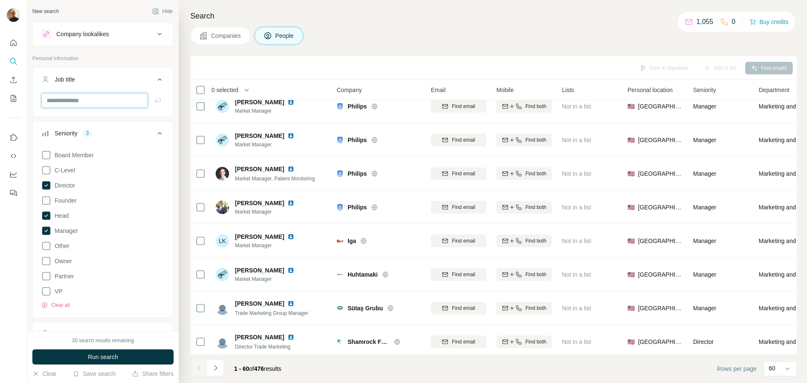
click at [77, 100] on input "text" at bounding box center [94, 100] width 107 height 15
type input "**********"
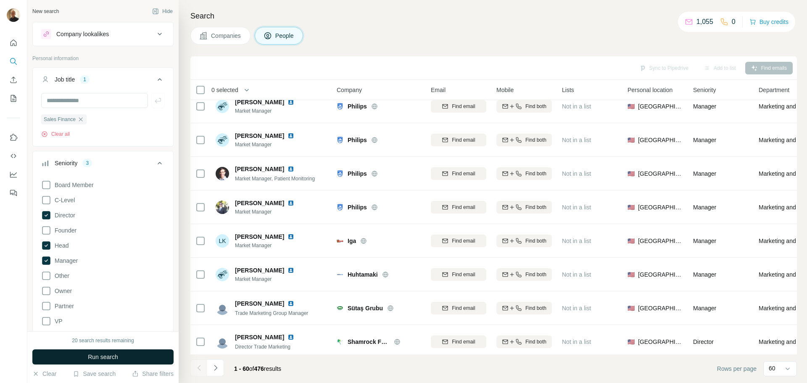
click at [102, 360] on span "Run search" at bounding box center [103, 357] width 30 height 8
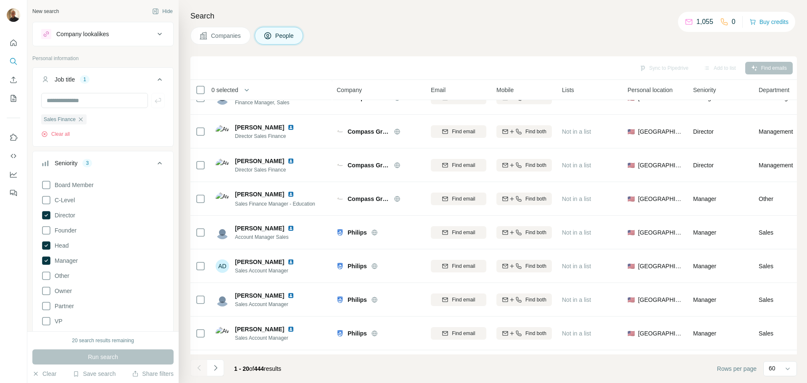
scroll to position [145, 0]
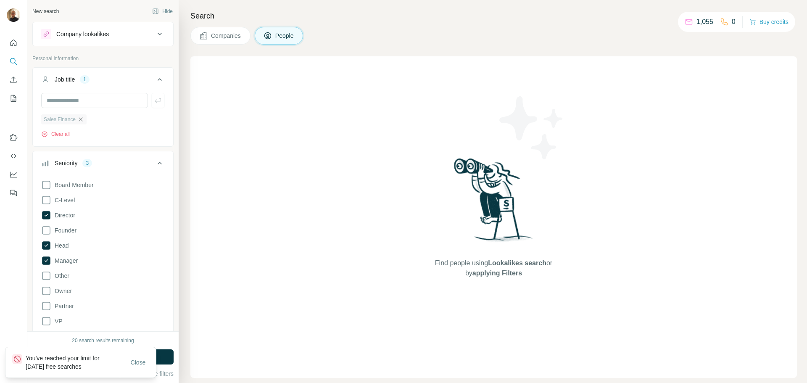
click at [81, 118] on icon "button" at bounding box center [80, 119] width 7 height 7
click at [81, 103] on input "text" at bounding box center [94, 100] width 107 height 15
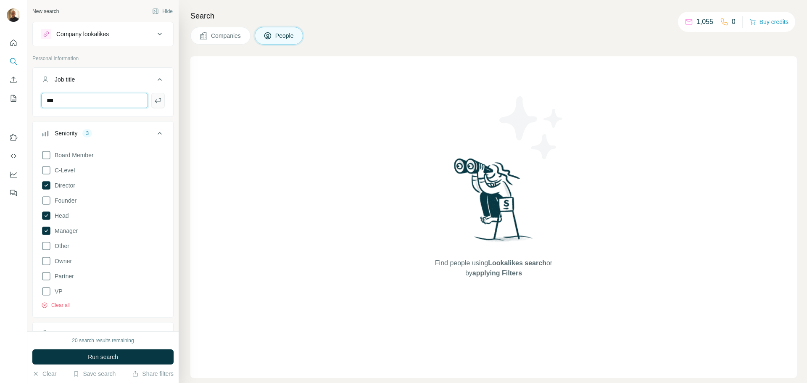
type input "***"
click at [157, 101] on button "button" at bounding box center [157, 100] width 13 height 15
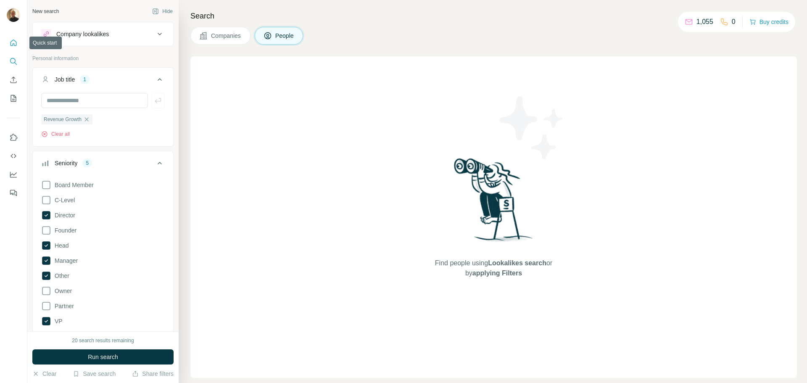
scroll to position [3827, 0]
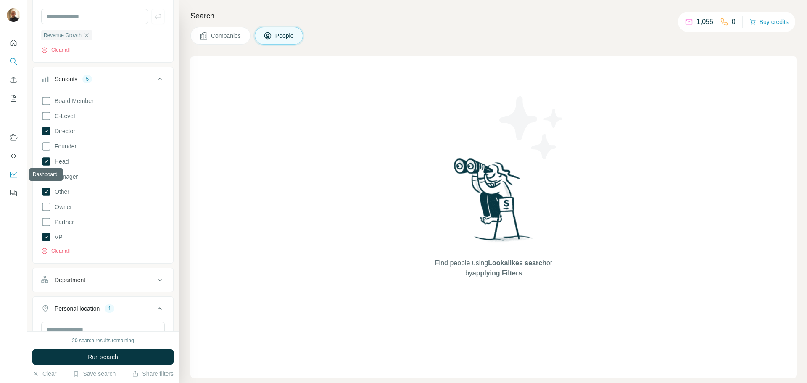
click at [12, 171] on icon "Dashboard" at bounding box center [13, 174] width 8 height 8
click at [11, 101] on icon "My lists" at bounding box center [13, 98] width 8 height 8
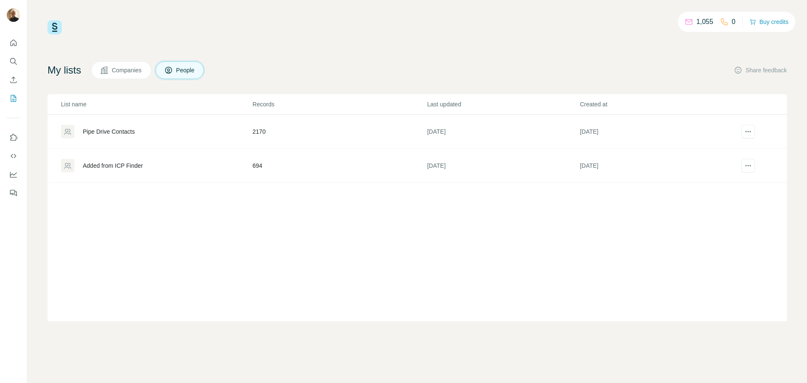
click at [99, 166] on div "Added from ICP Finder" at bounding box center [113, 165] width 60 height 8
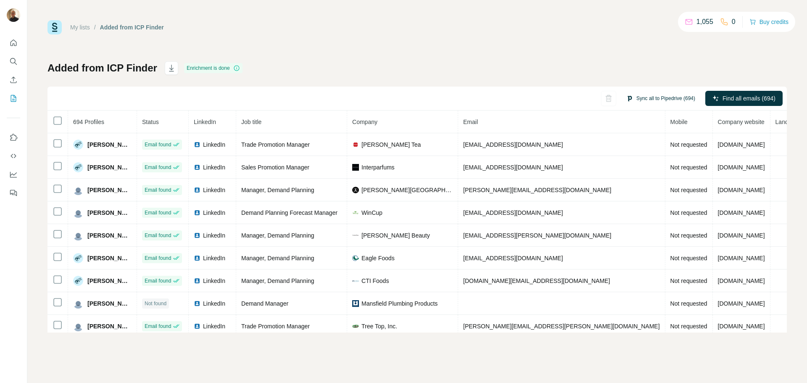
click at [667, 94] on button "Sync all to Pipedrive (694)" at bounding box center [661, 98] width 81 height 13
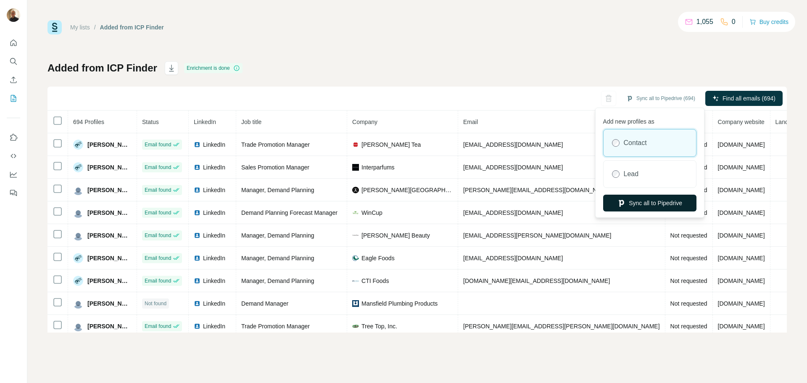
click at [655, 199] on button "Sync all to Pipedrive" at bounding box center [650, 203] width 93 height 17
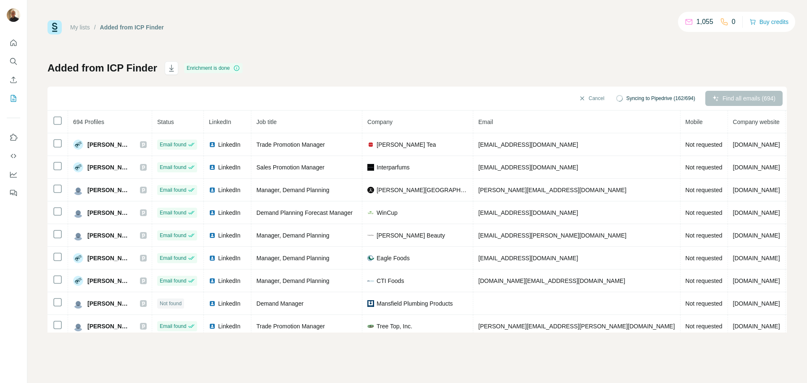
click at [100, 125] on span "694 Profiles" at bounding box center [88, 122] width 31 height 7
